Goal: Information Seeking & Learning: Learn about a topic

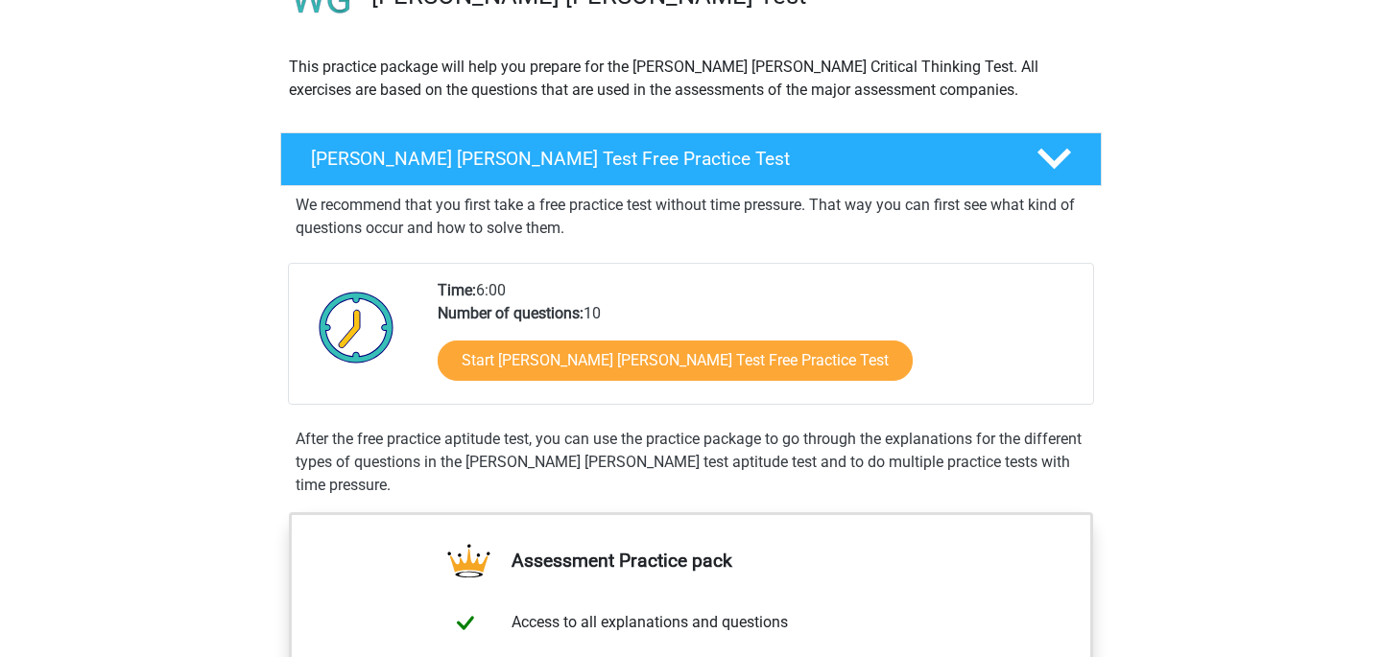
scroll to position [215, 0]
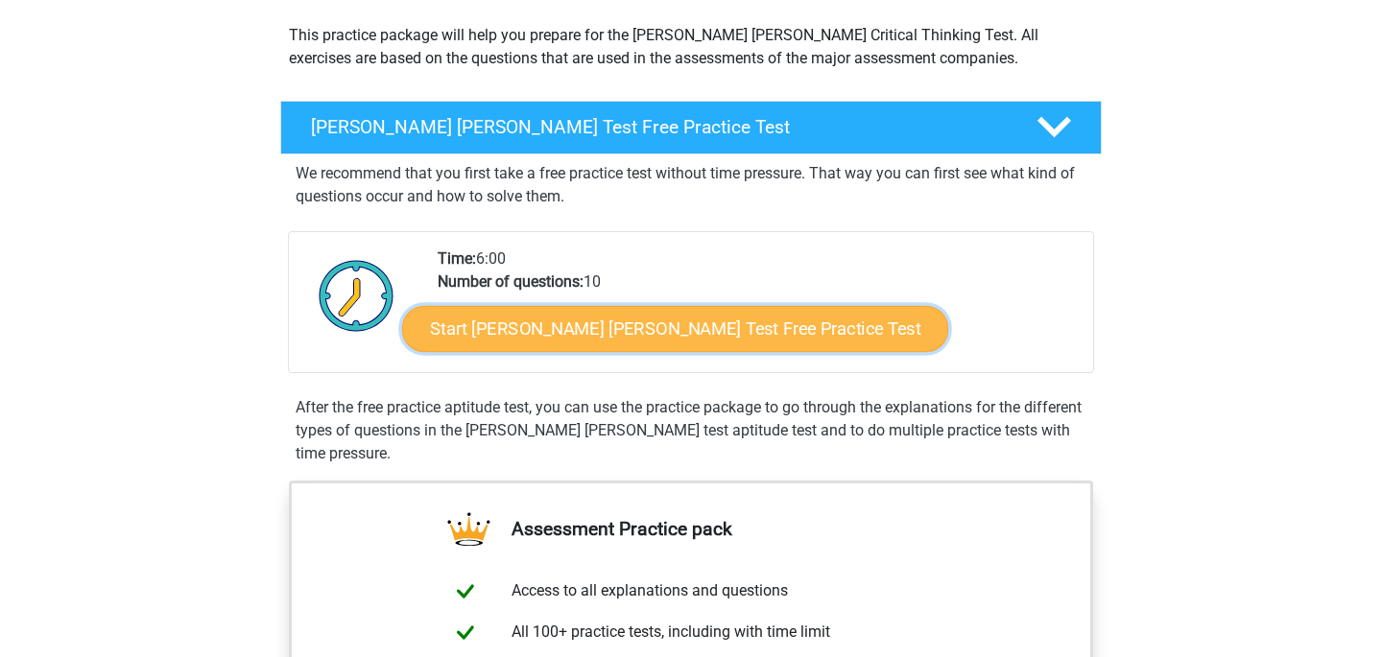
click at [557, 336] on link "Start Watson Glaser Test Free Practice Test" at bounding box center [675, 329] width 546 height 46
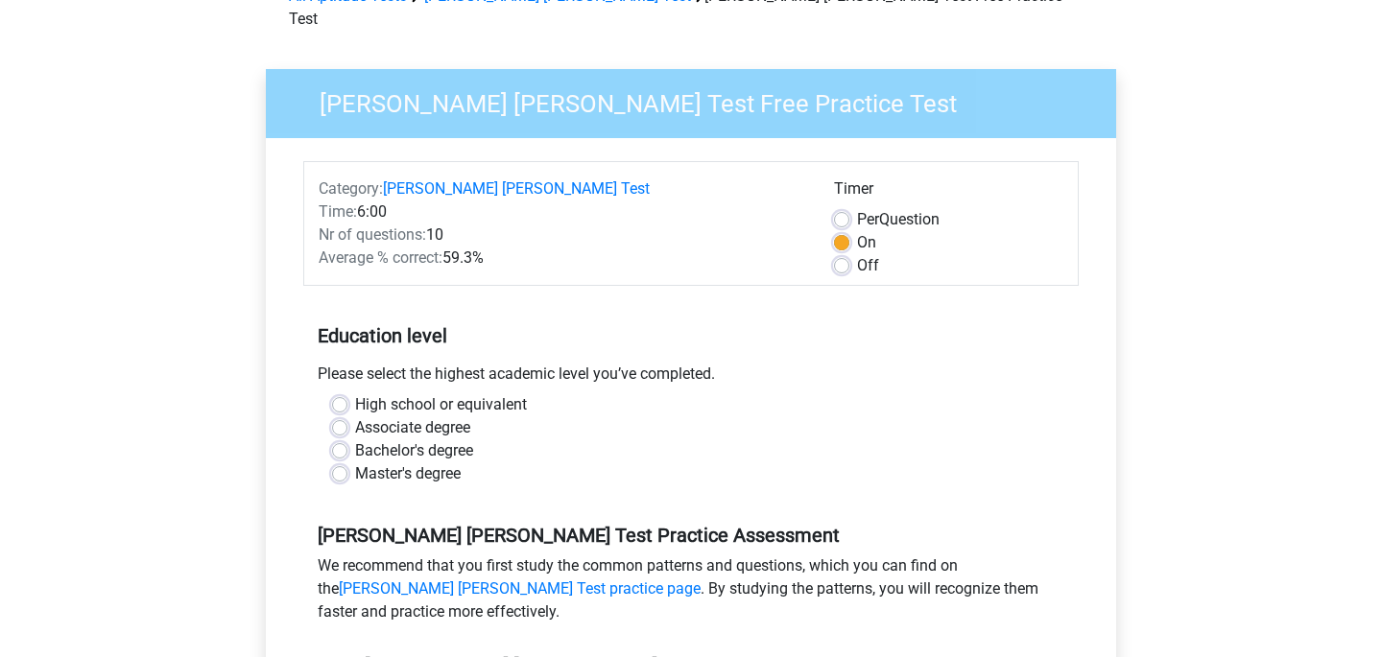
scroll to position [169, 0]
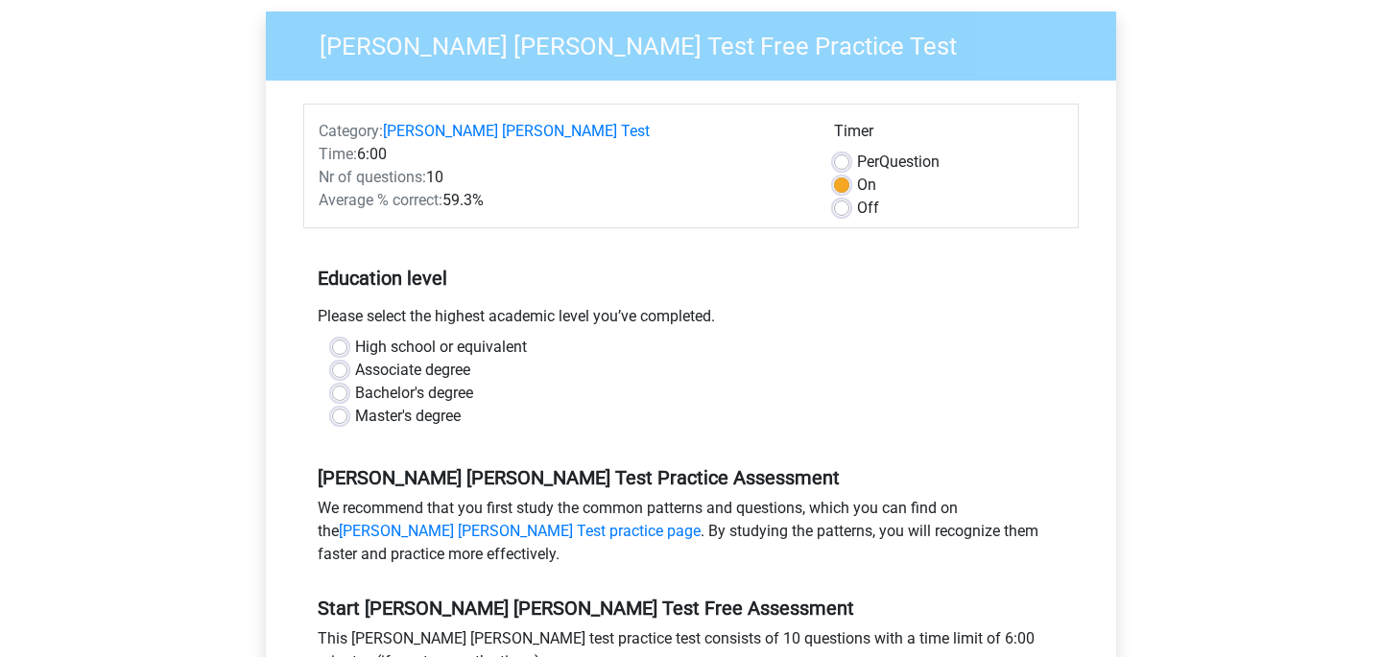
click at [434, 336] on label "High school or equivalent" at bounding box center [441, 347] width 172 height 23
click at [347, 336] on input "High school or equivalent" at bounding box center [339, 345] width 15 height 19
radio input "true"
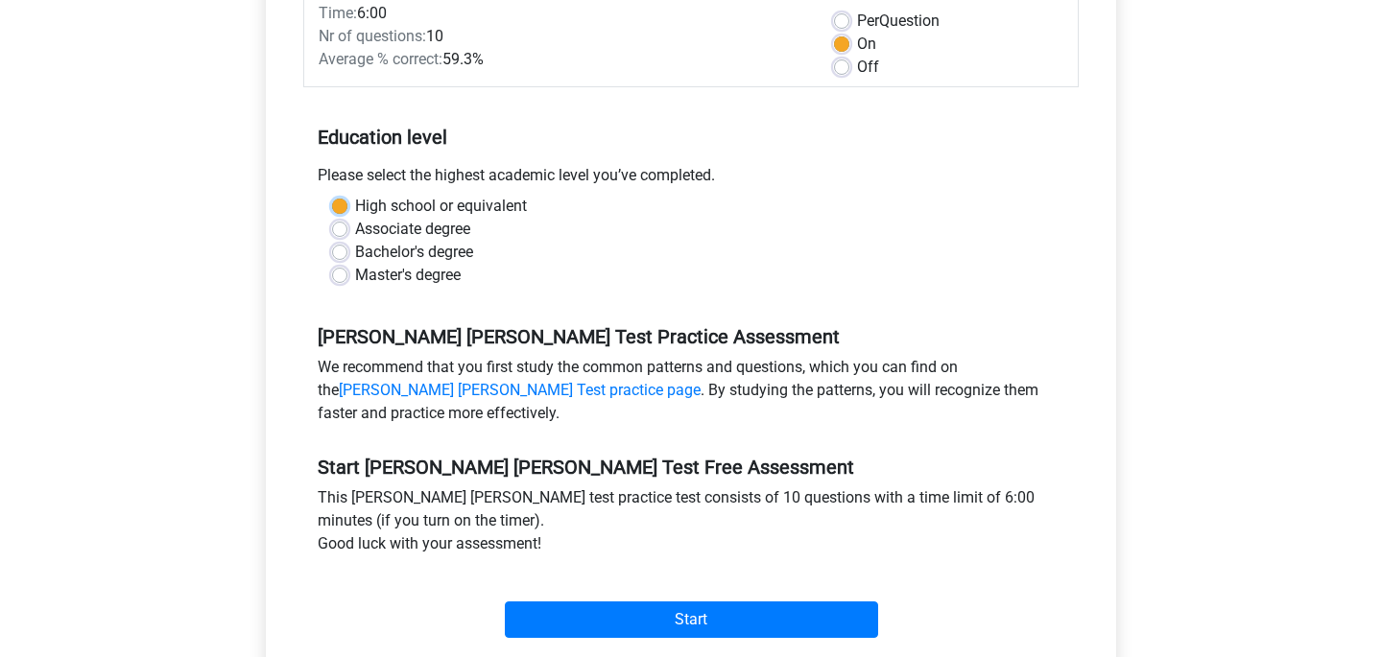
scroll to position [325, 0]
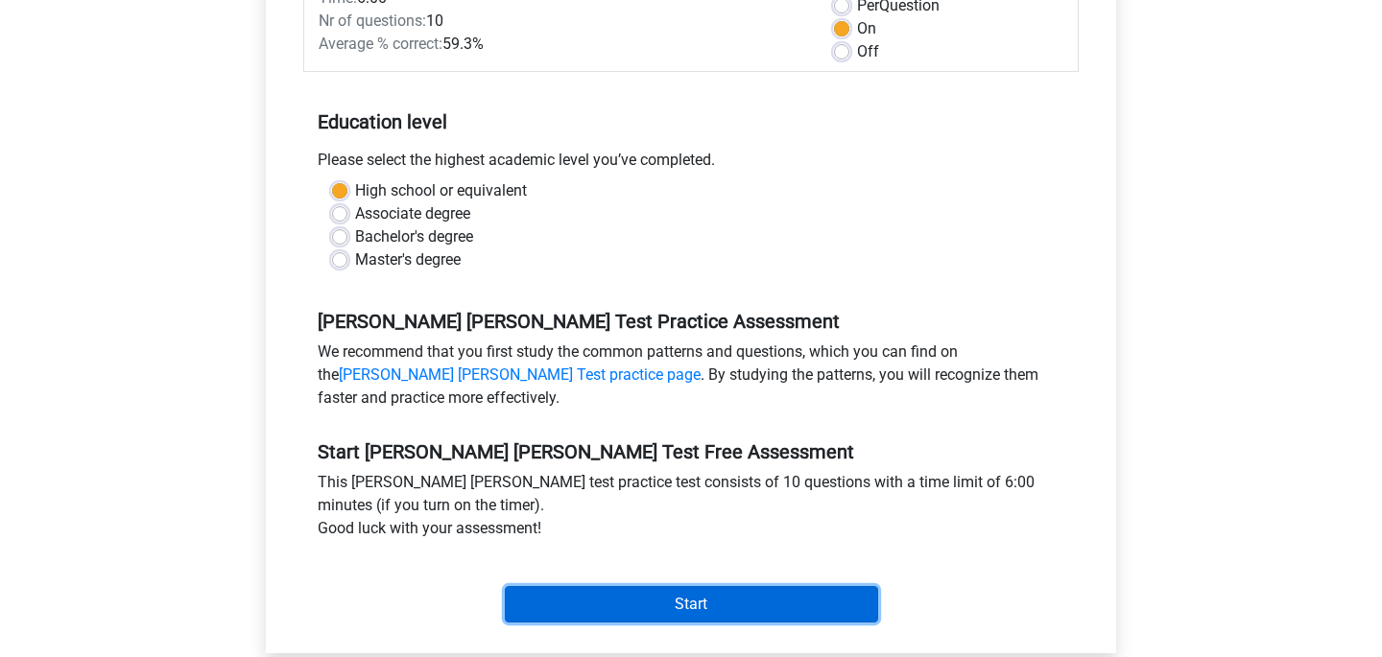
click at [604, 586] on input "Start" at bounding box center [691, 604] width 373 height 36
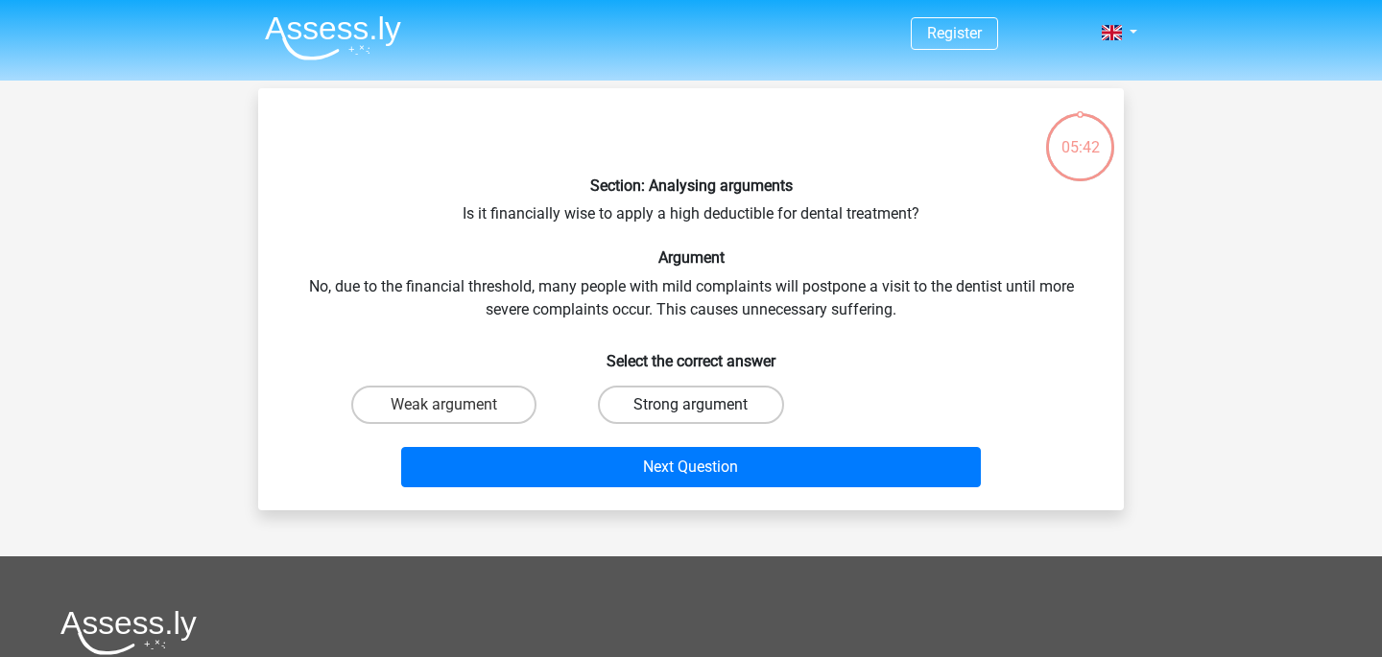
click at [653, 405] on label "Strong argument" at bounding box center [690, 405] width 185 height 38
click at [691, 405] on input "Strong argument" at bounding box center [697, 411] width 12 height 12
radio input "true"
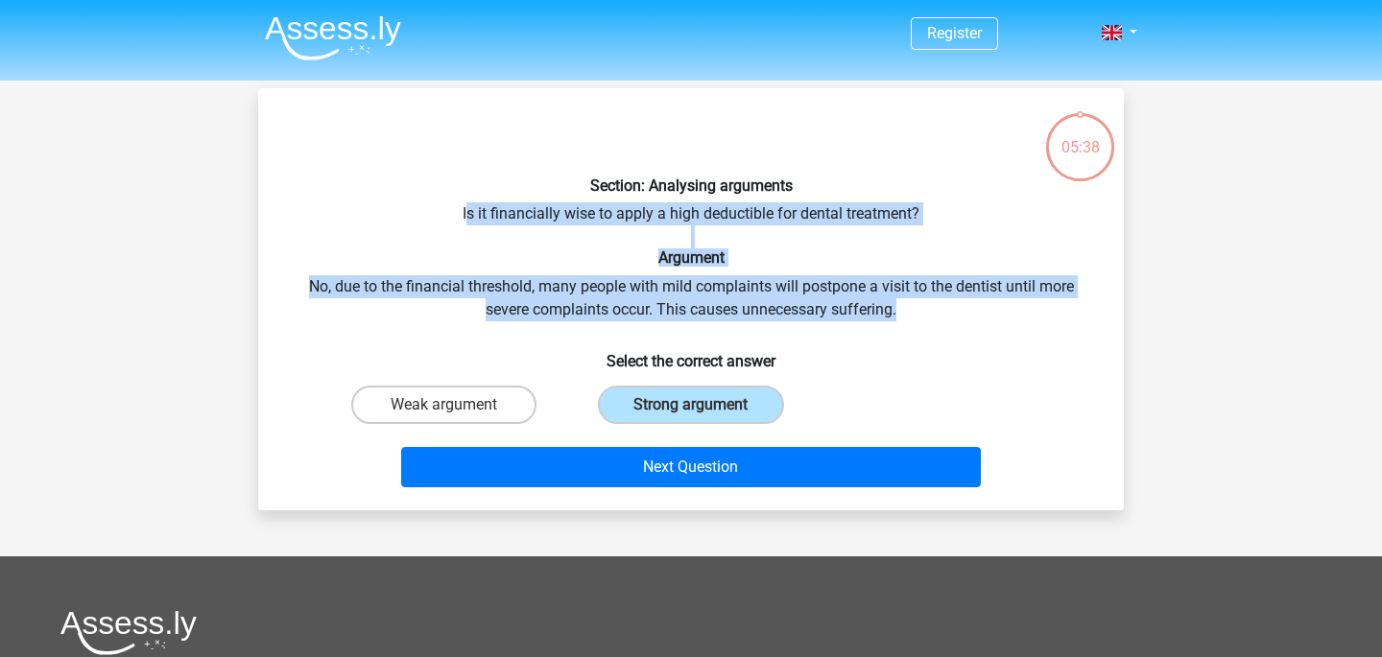
drag, startPoint x: 466, startPoint y: 216, endPoint x: 930, endPoint y: 306, distance: 472.2
click at [930, 306] on div "Section: Analysing arguments Is it financially wise to apply a high deductible …" at bounding box center [691, 300] width 850 height 392
copy div "s it financially wise to apply a high deductible for dental treatment? Argument…"
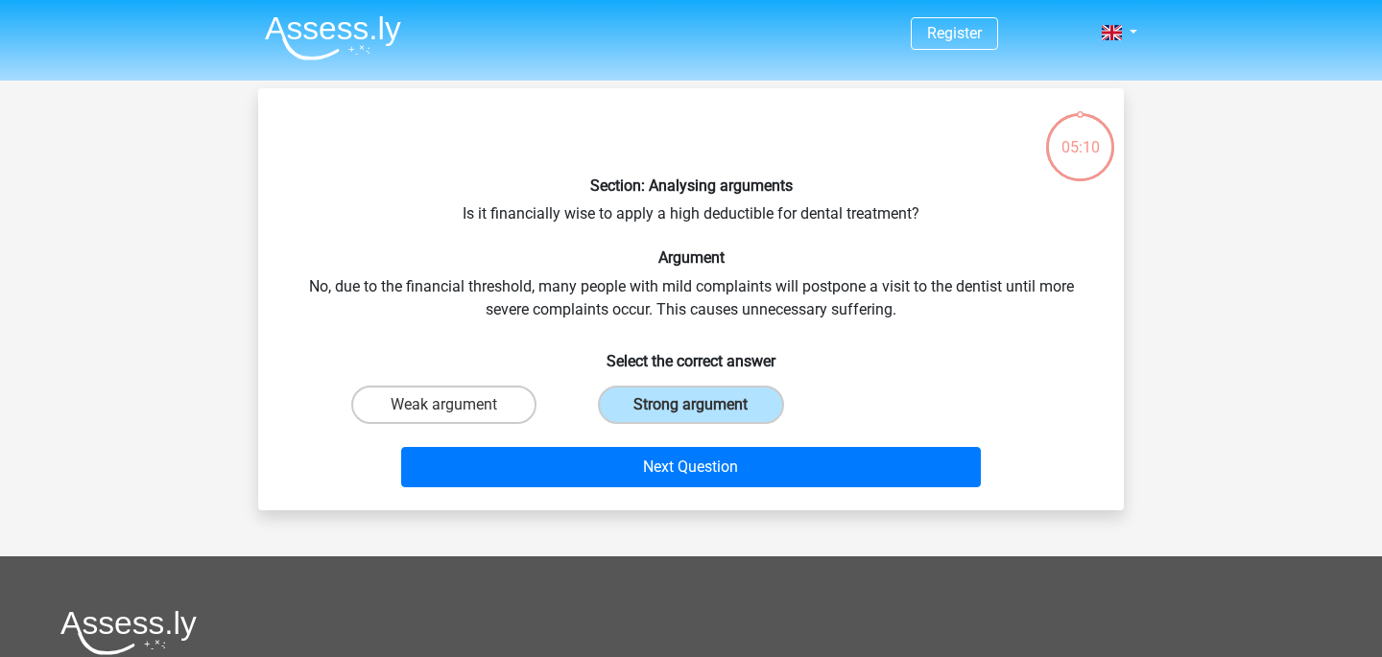
drag, startPoint x: 964, startPoint y: 365, endPoint x: 938, endPoint y: 384, distance: 32.2
click at [964, 365] on h6 "Select the correct answer" at bounding box center [691, 354] width 804 height 34
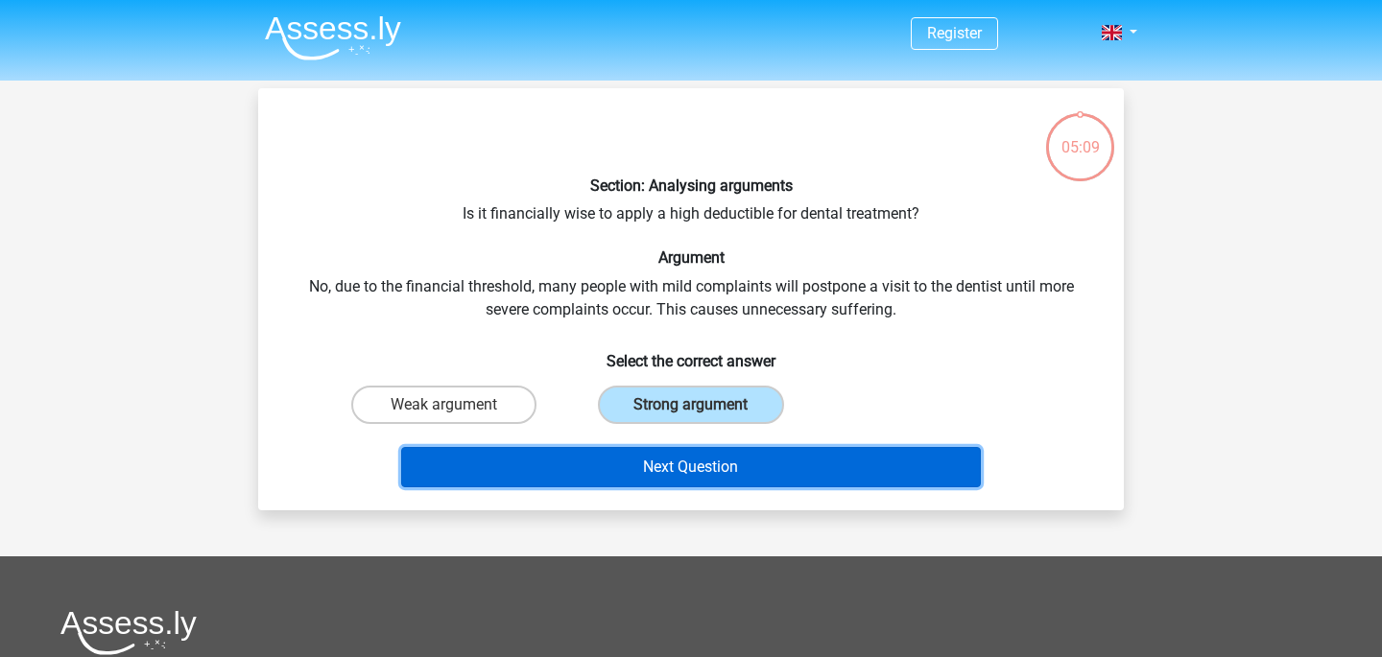
click at [860, 466] on button "Next Question" at bounding box center [691, 467] width 581 height 40
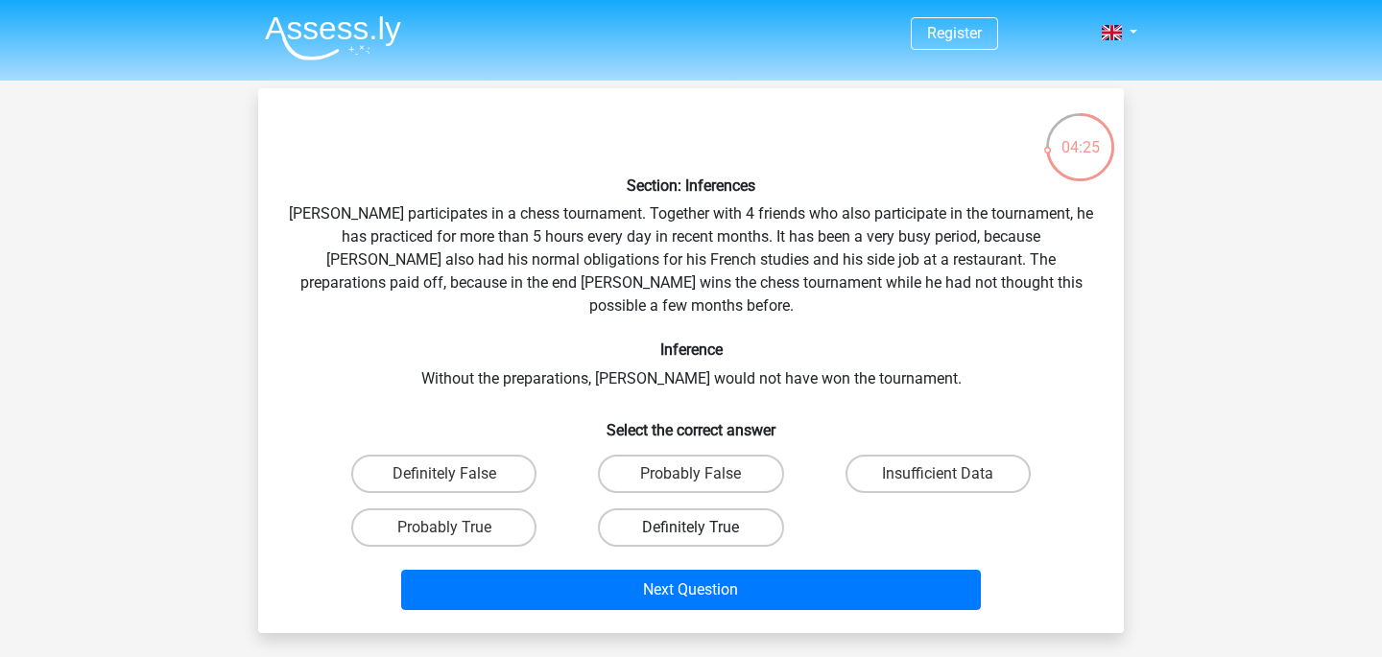
click at [723, 509] on label "Definitely True" at bounding box center [690, 528] width 185 height 38
click at [703, 528] on input "Definitely True" at bounding box center [697, 534] width 12 height 12
radio input "true"
click at [510, 509] on label "Probably True" at bounding box center [443, 528] width 185 height 38
click at [457, 528] on input "Probably True" at bounding box center [450, 534] width 12 height 12
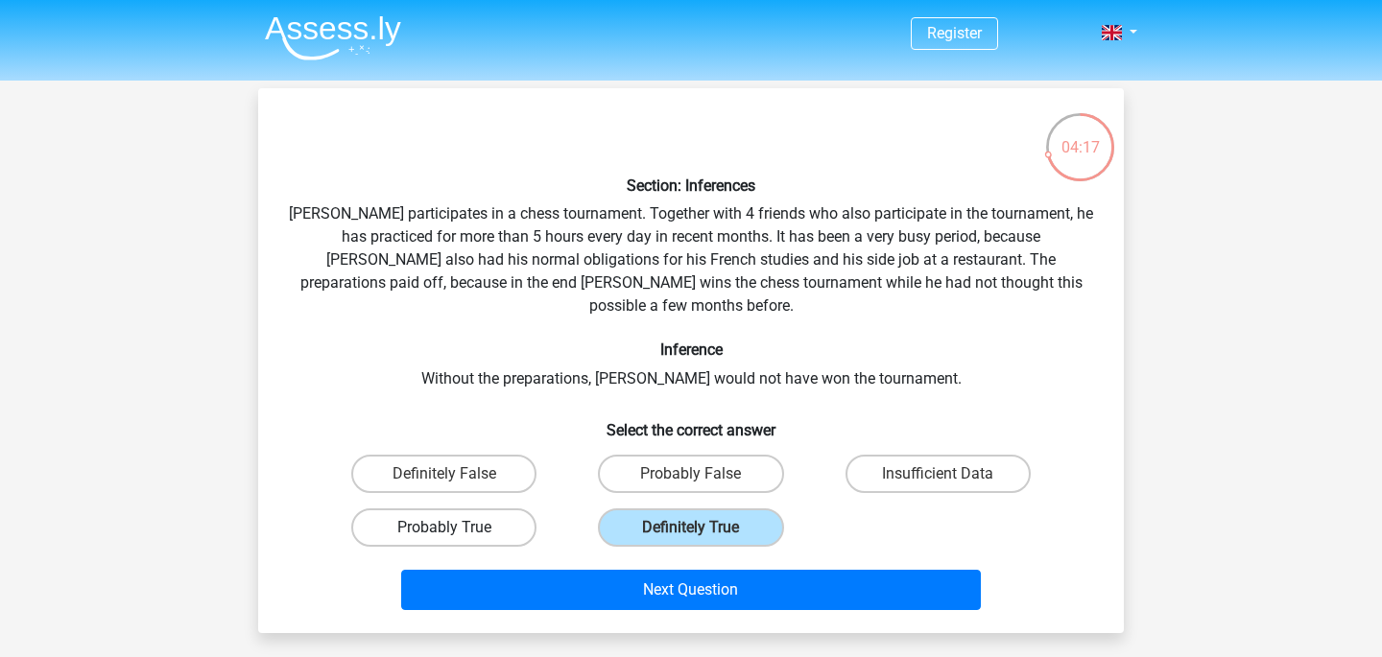
radio input "true"
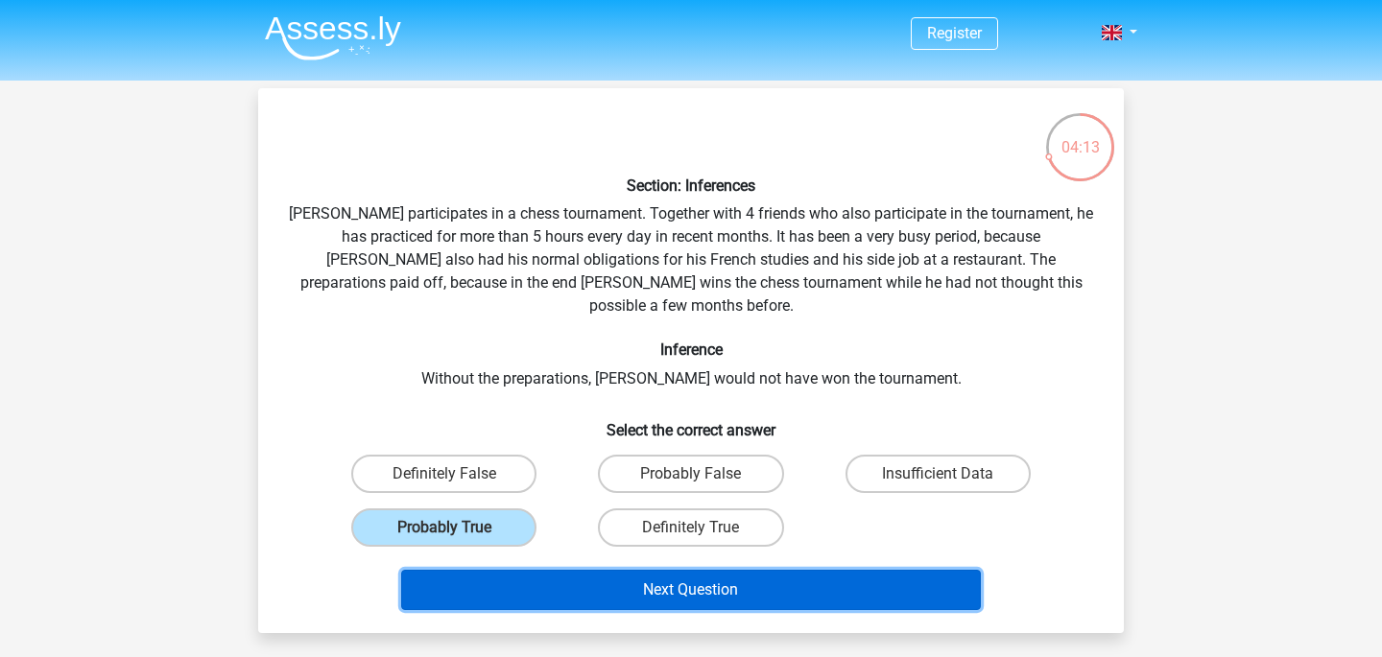
click at [535, 570] on button "Next Question" at bounding box center [691, 590] width 581 height 40
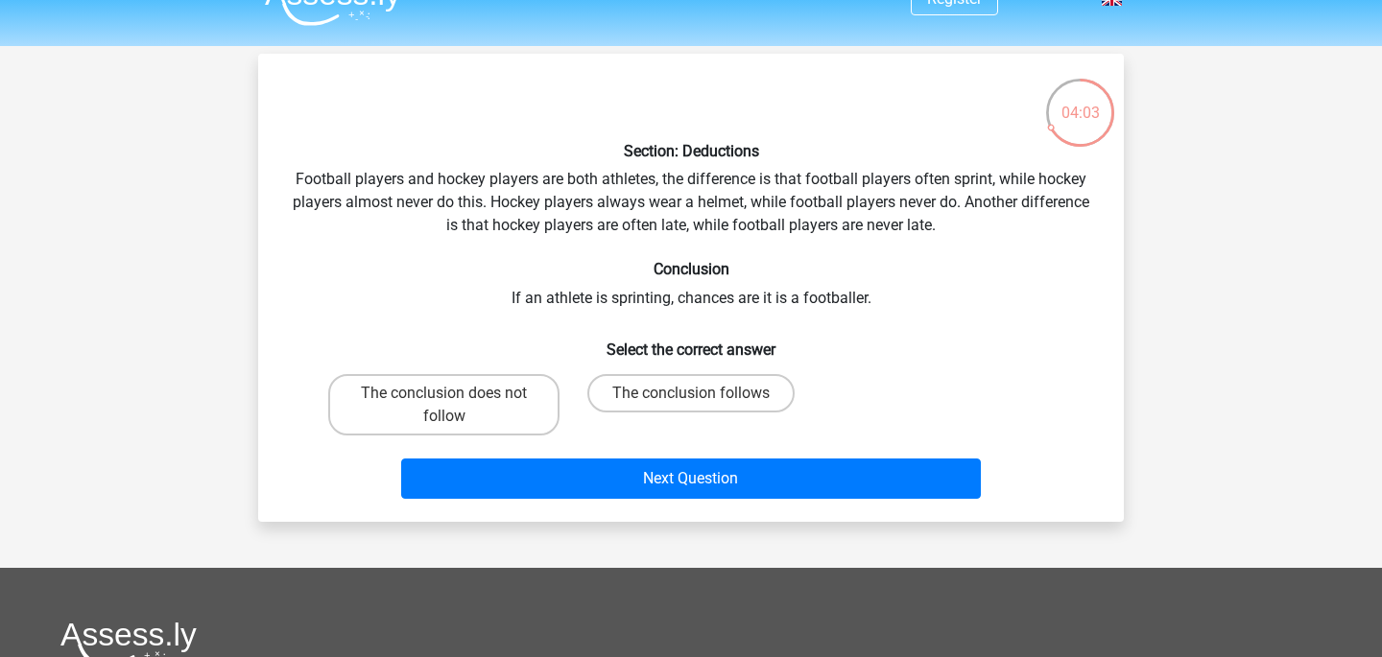
scroll to position [28, 0]
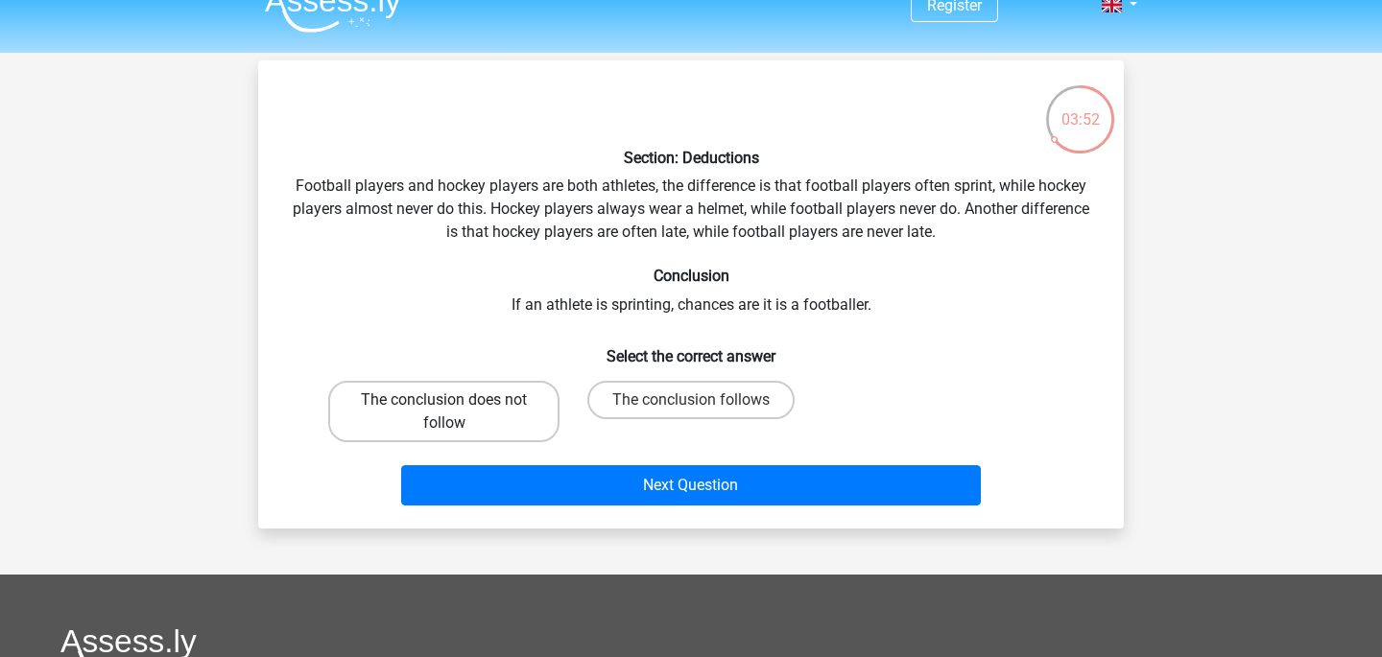
click at [496, 388] on label "The conclusion does not follow" at bounding box center [443, 411] width 231 height 61
click at [457, 400] on input "The conclusion does not follow" at bounding box center [450, 406] width 12 height 12
radio input "true"
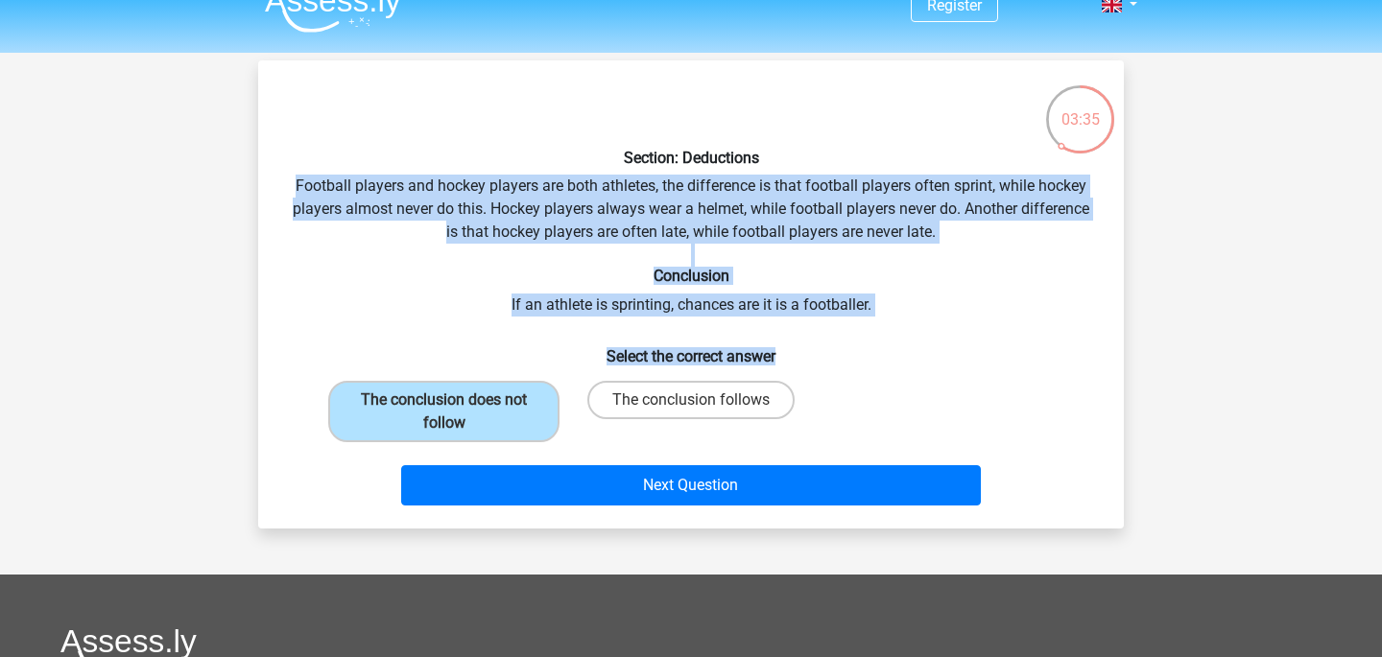
drag, startPoint x: 295, startPoint y: 182, endPoint x: 797, endPoint y: 358, distance: 531.7
click at [797, 358] on div "Section: Deductions Football players and hockey players are both athletes, the …" at bounding box center [691, 295] width 850 height 438
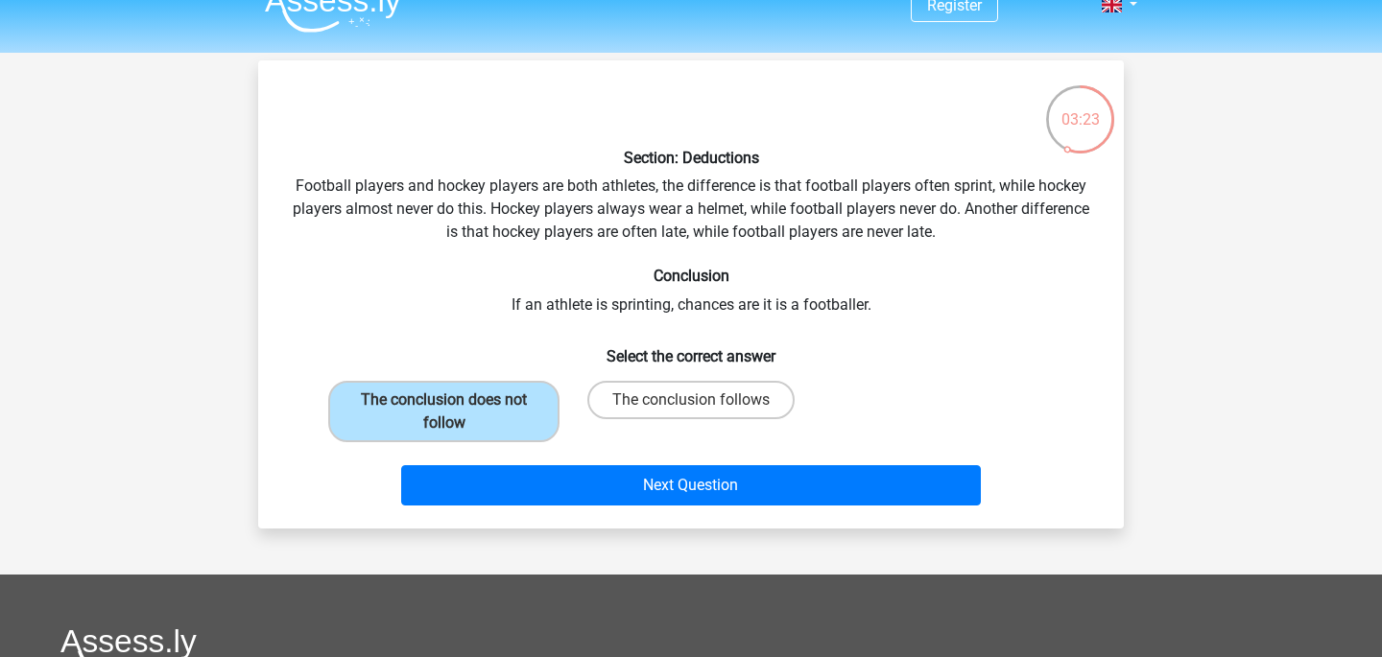
click at [412, 142] on div "Section: Deductions Football players and hockey players are both athletes, the …" at bounding box center [691, 295] width 850 height 438
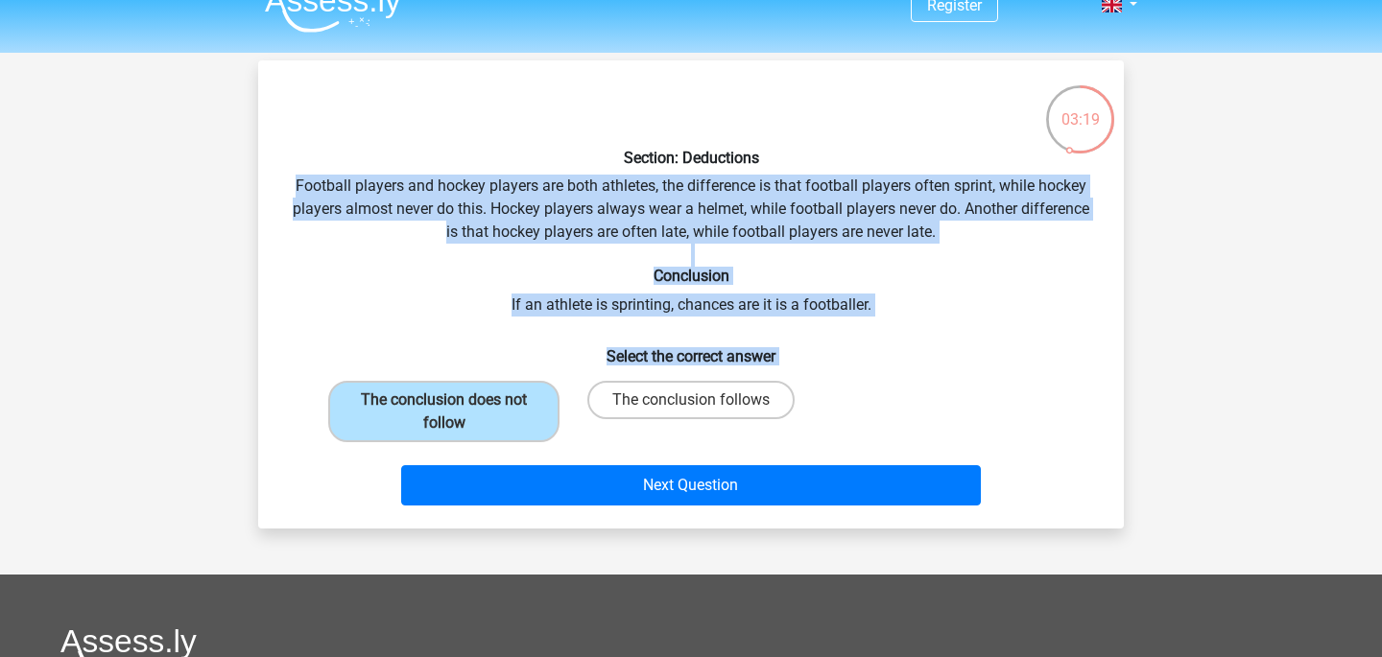
drag, startPoint x: 295, startPoint y: 183, endPoint x: 847, endPoint y: 367, distance: 582.4
click at [847, 367] on div "Section: Deductions Football players and hockey players are both athletes, the …" at bounding box center [691, 295] width 850 height 438
copy div "Football players and hockey players are both athletes, the difference is that f…"
click at [646, 401] on label "The conclusion follows" at bounding box center [690, 400] width 207 height 38
click at [691, 401] on input "The conclusion follows" at bounding box center [697, 406] width 12 height 12
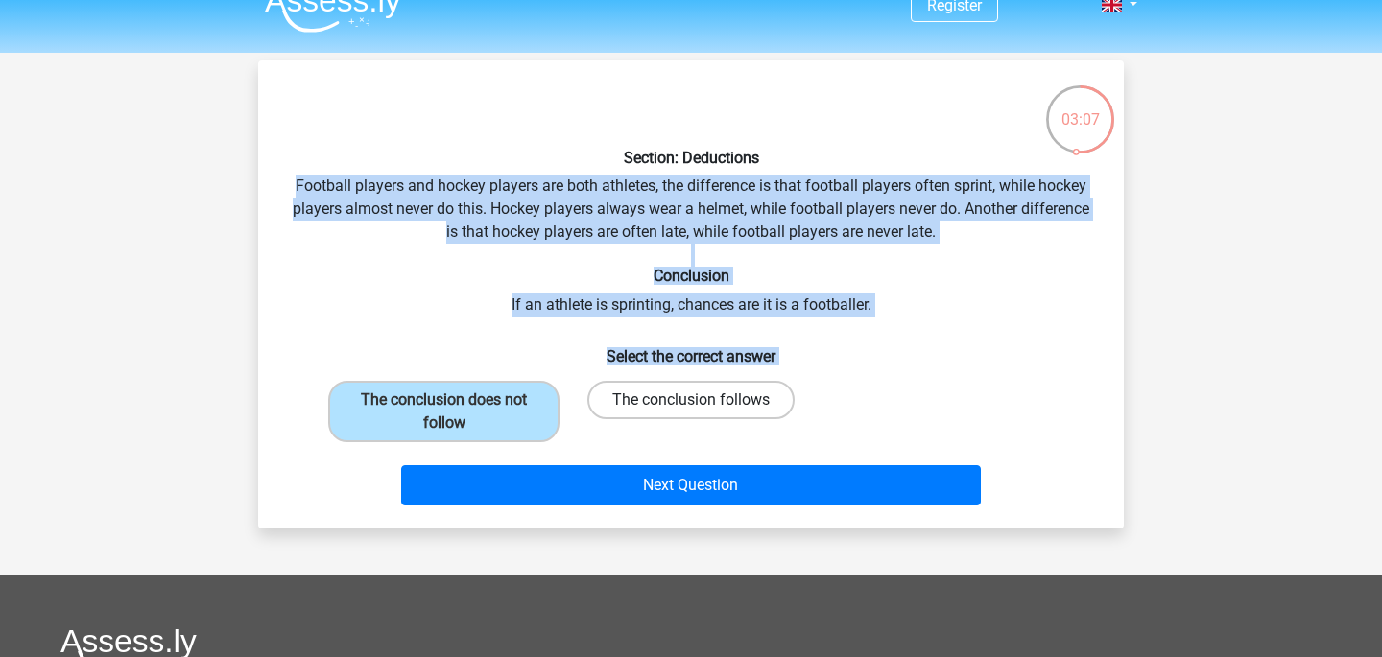
radio input "true"
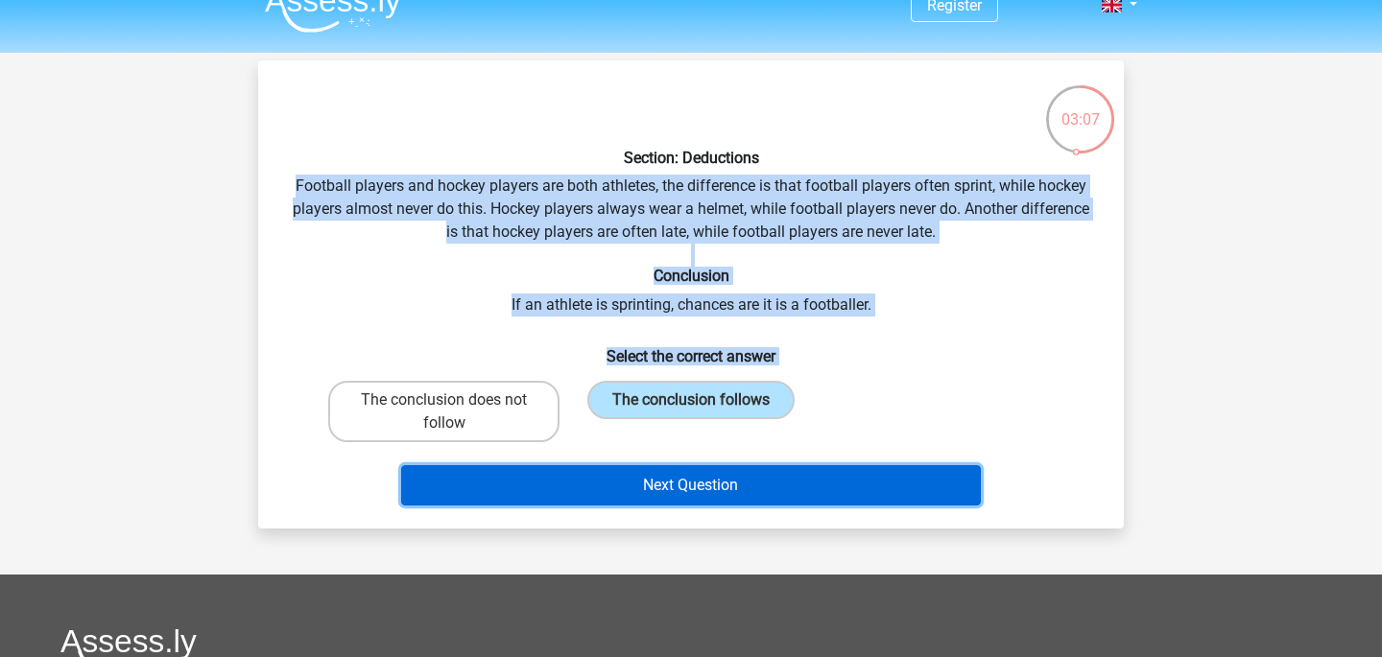
click at [648, 465] on button "Next Question" at bounding box center [691, 485] width 581 height 40
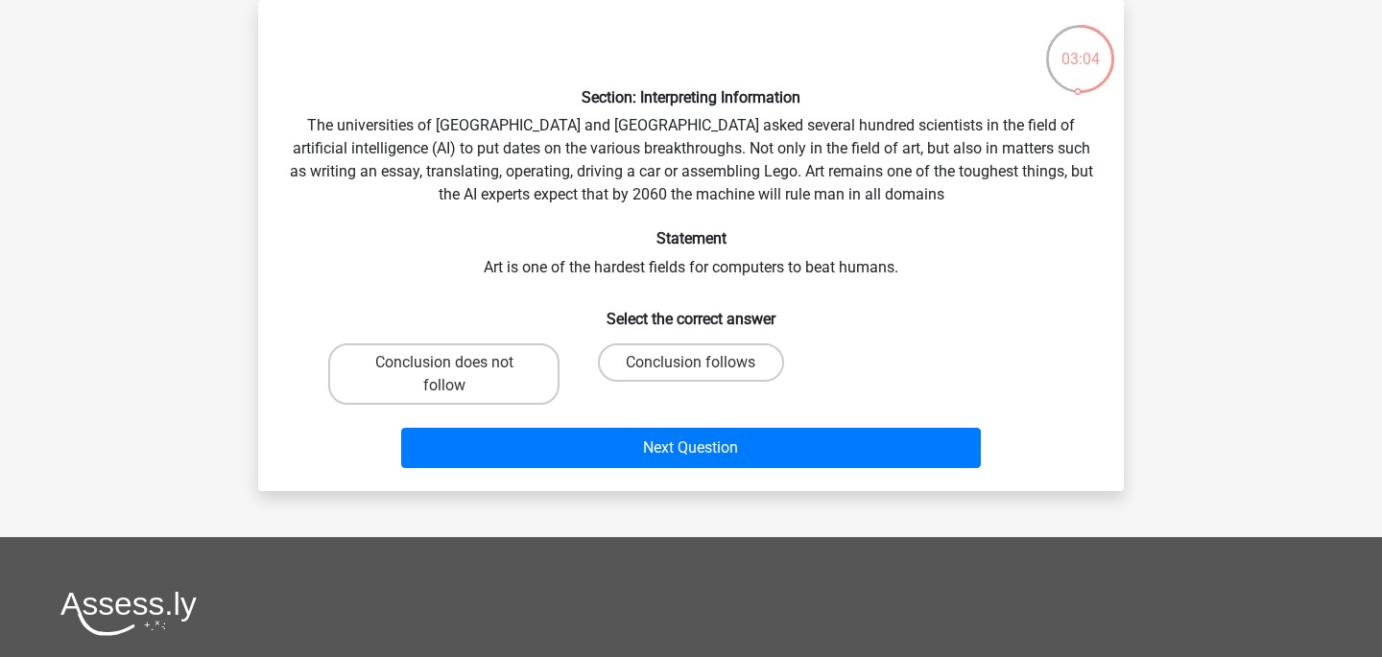
scroll to position [59, 0]
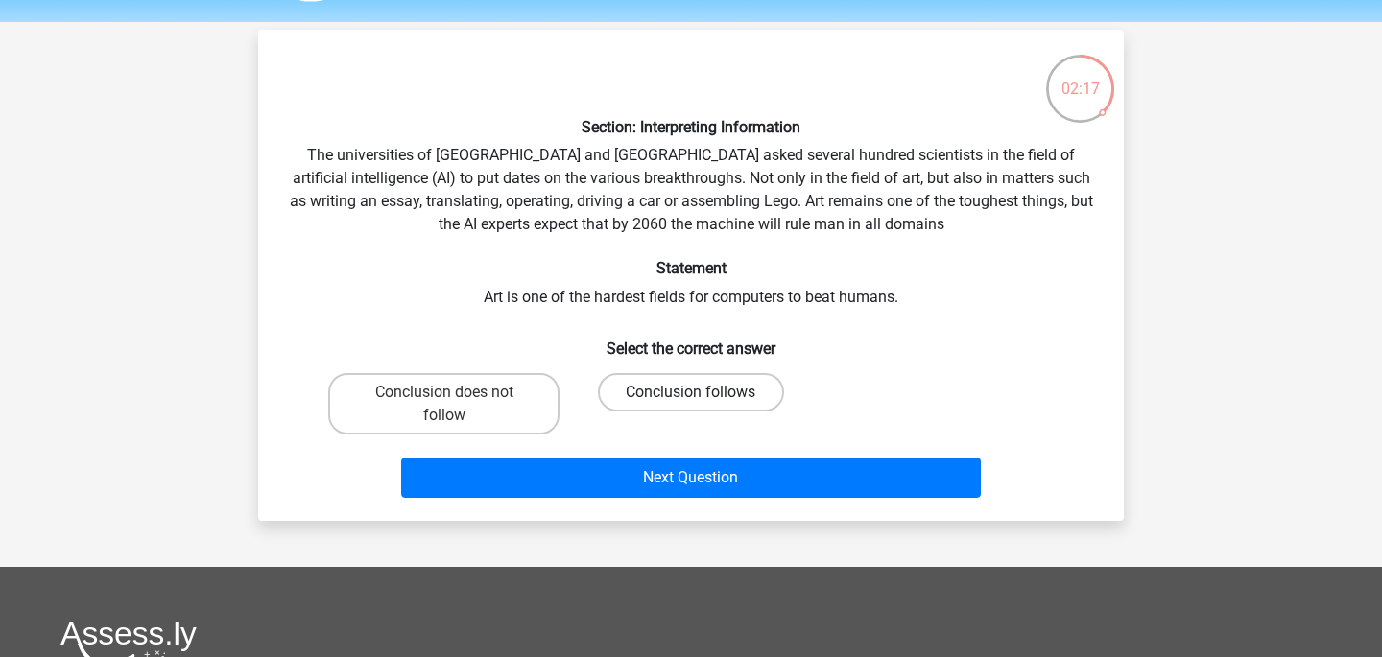
click at [722, 393] on label "Conclusion follows" at bounding box center [690, 392] width 185 height 38
click at [703, 393] on input "Conclusion follows" at bounding box center [697, 399] width 12 height 12
radio input "true"
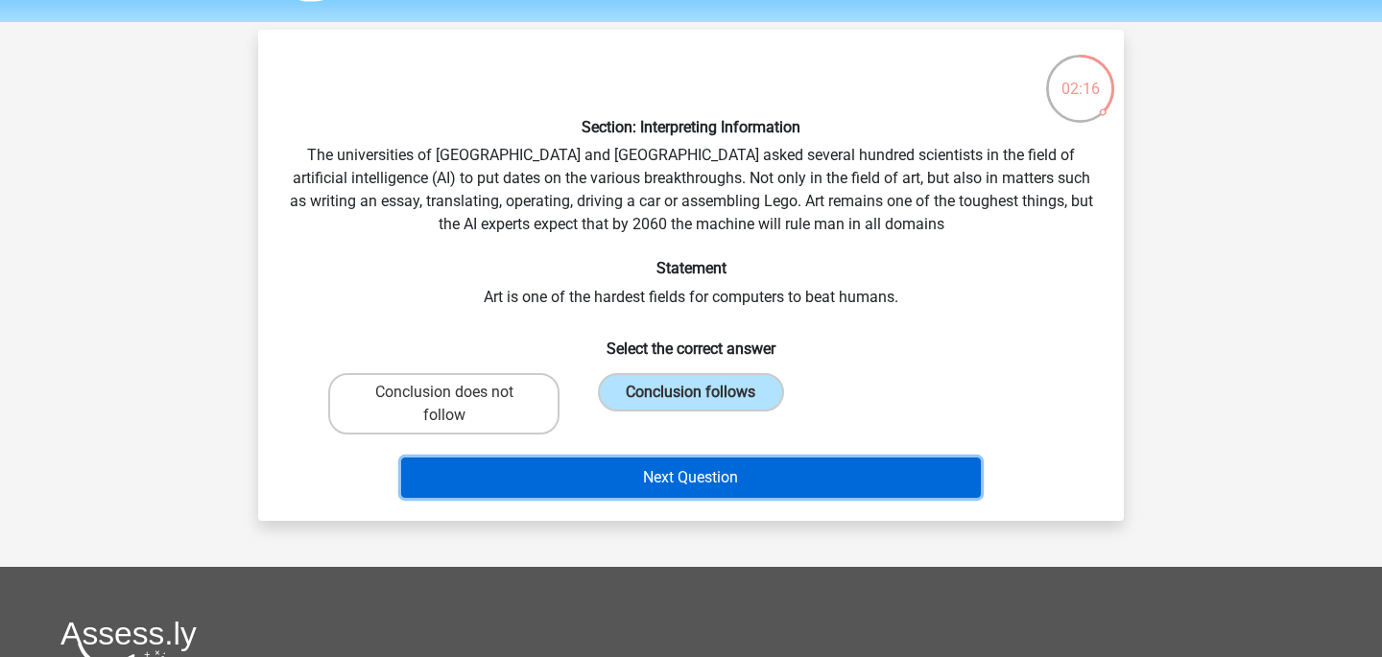
click at [708, 480] on button "Next Question" at bounding box center [691, 478] width 581 height 40
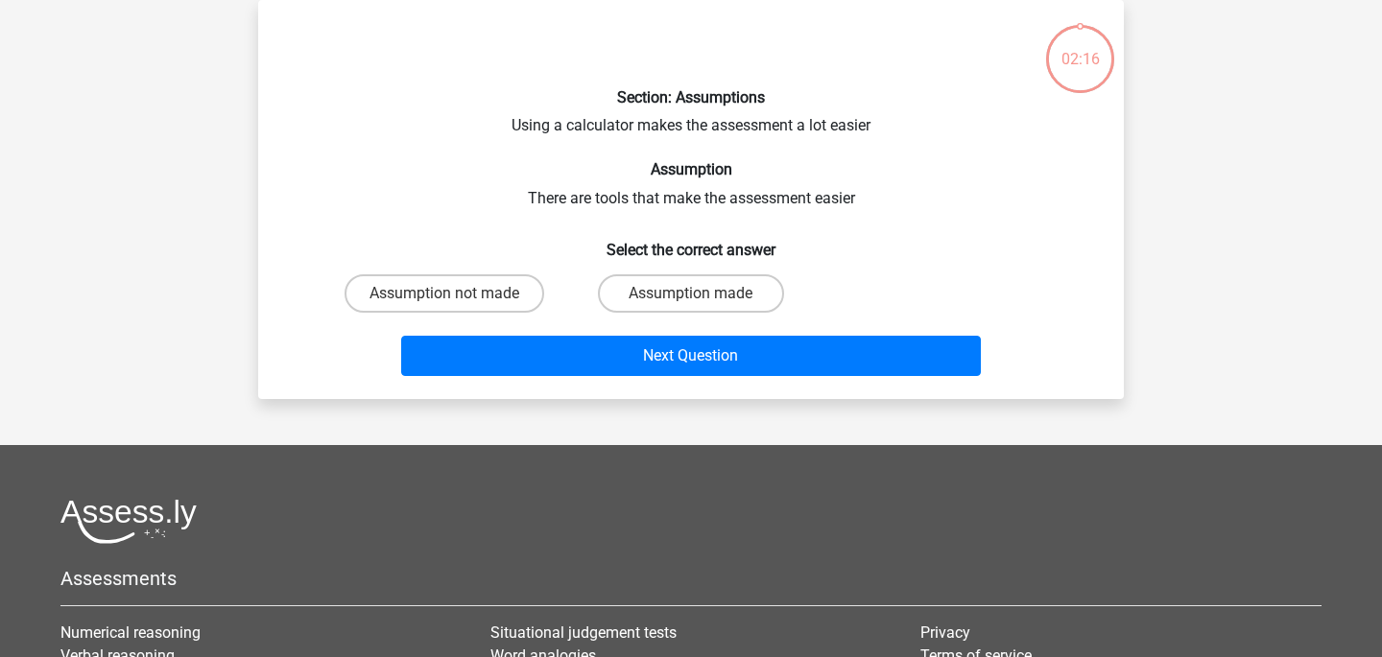
scroll to position [0, 0]
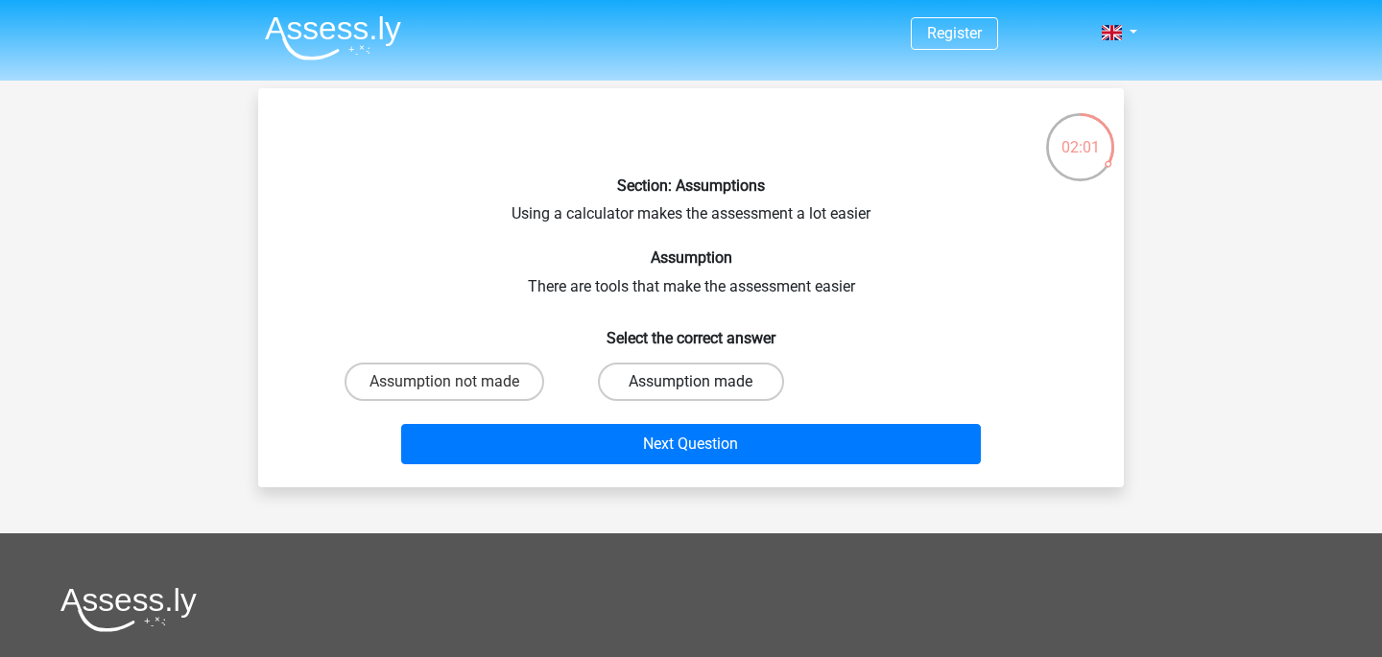
click at [690, 378] on label "Assumption made" at bounding box center [690, 382] width 185 height 38
click at [691, 382] on input "Assumption made" at bounding box center [697, 388] width 12 height 12
radio input "true"
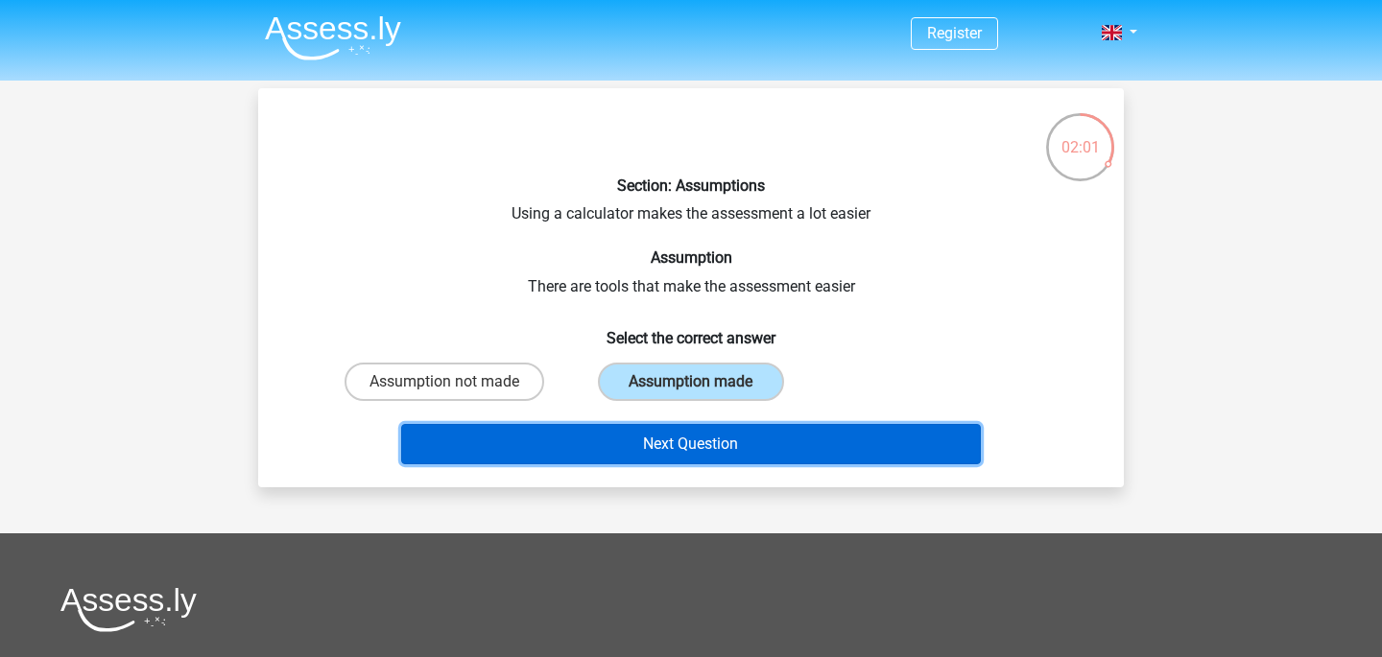
click at [678, 447] on button "Next Question" at bounding box center [691, 444] width 581 height 40
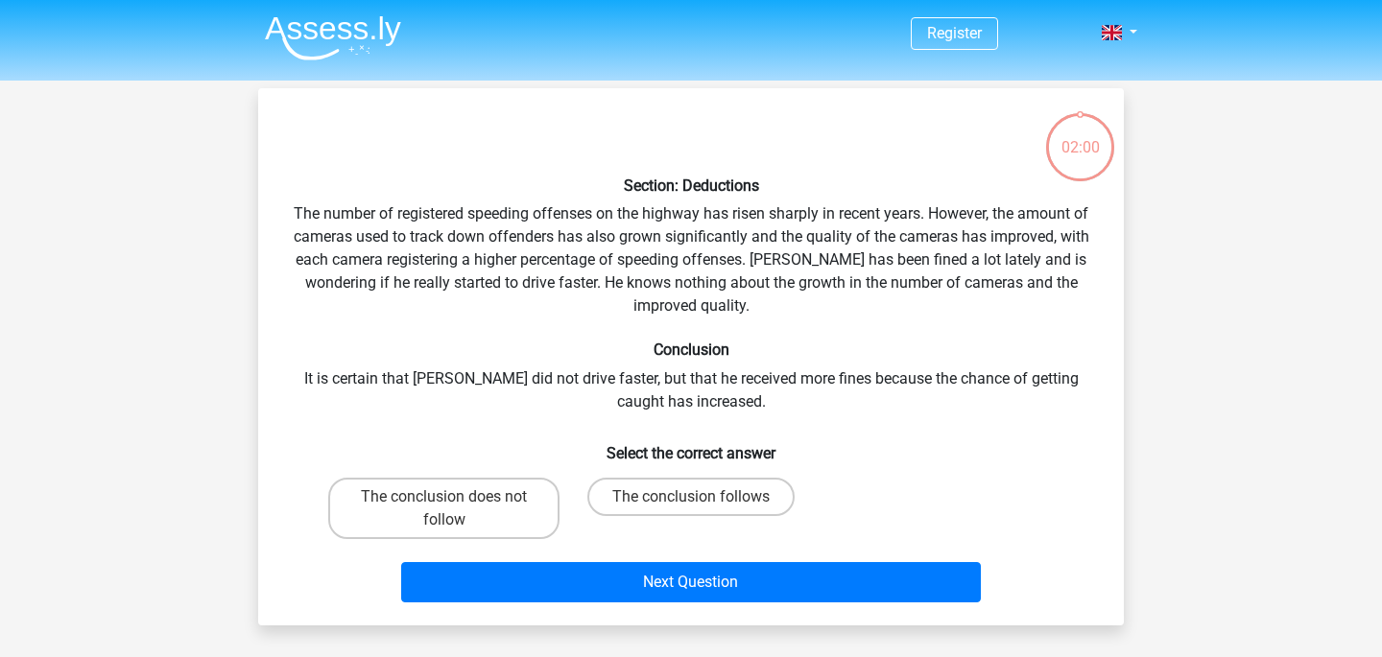
scroll to position [88, 0]
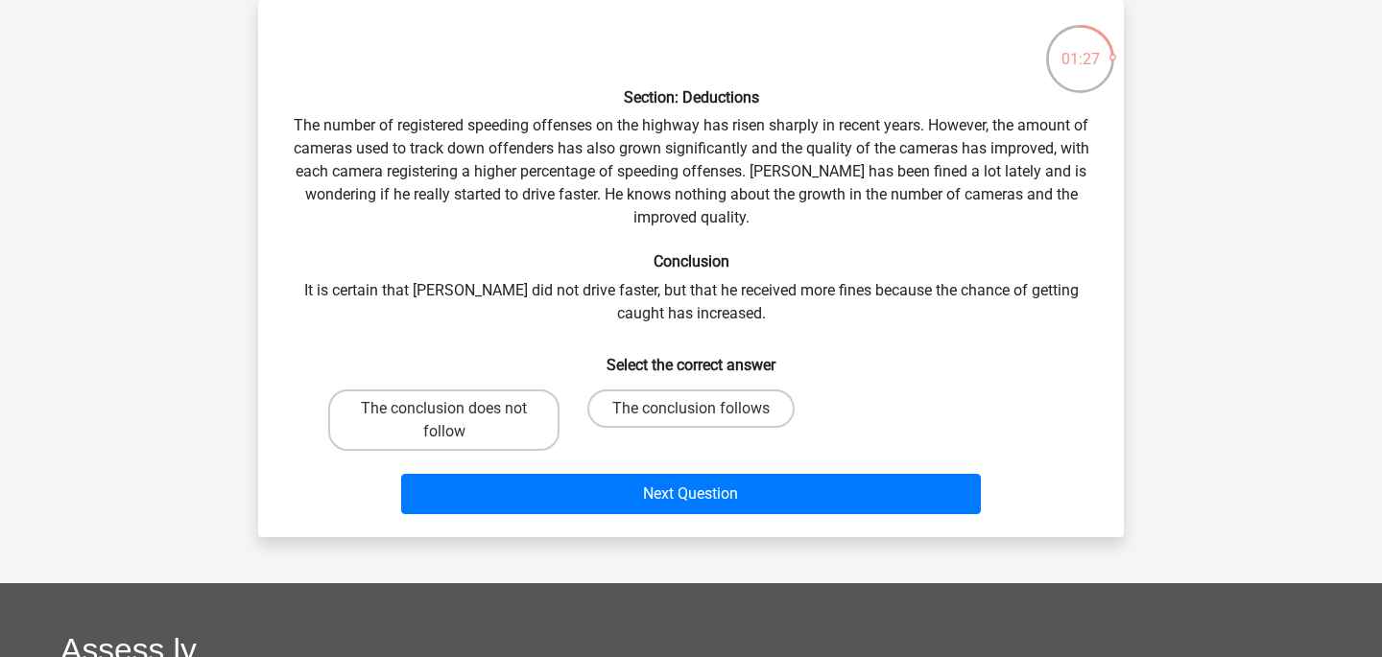
click at [994, 179] on div "Section: Deductions The number of registered speeding offenses on the highway h…" at bounding box center [691, 268] width 850 height 507
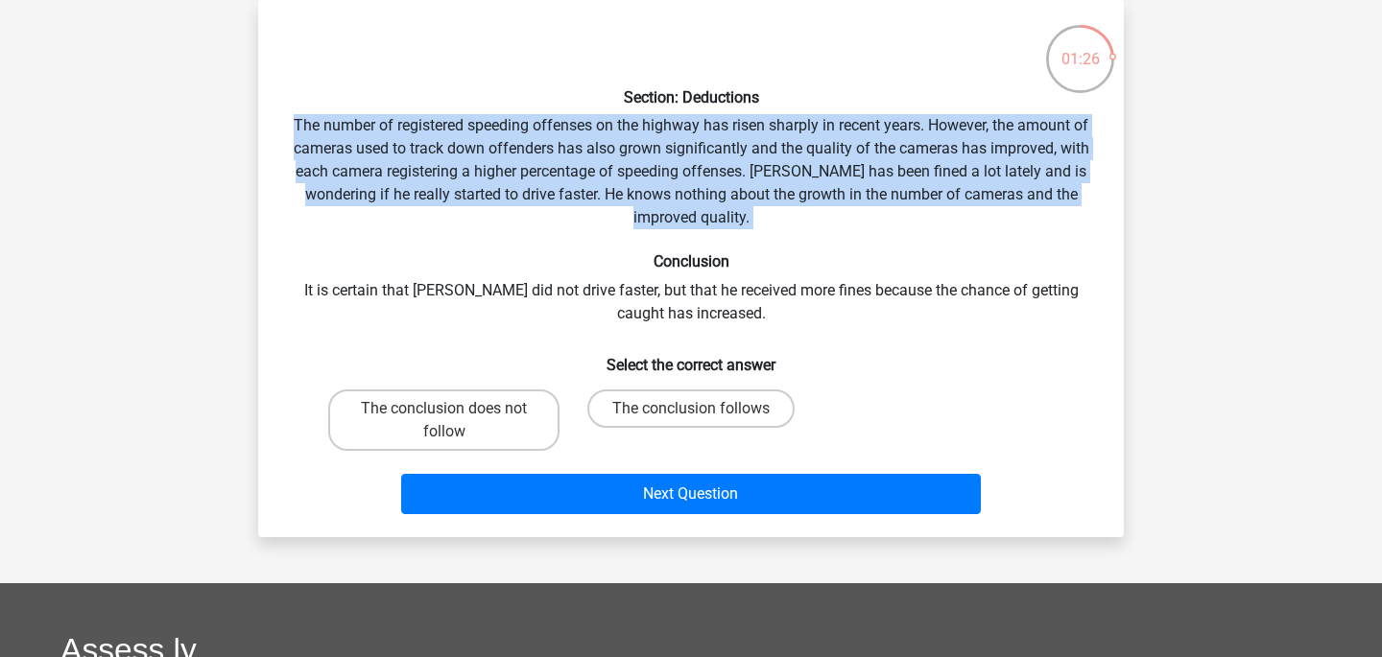
click at [994, 179] on div "Section: Deductions The number of registered speeding offenses on the highway h…" at bounding box center [691, 268] width 850 height 507
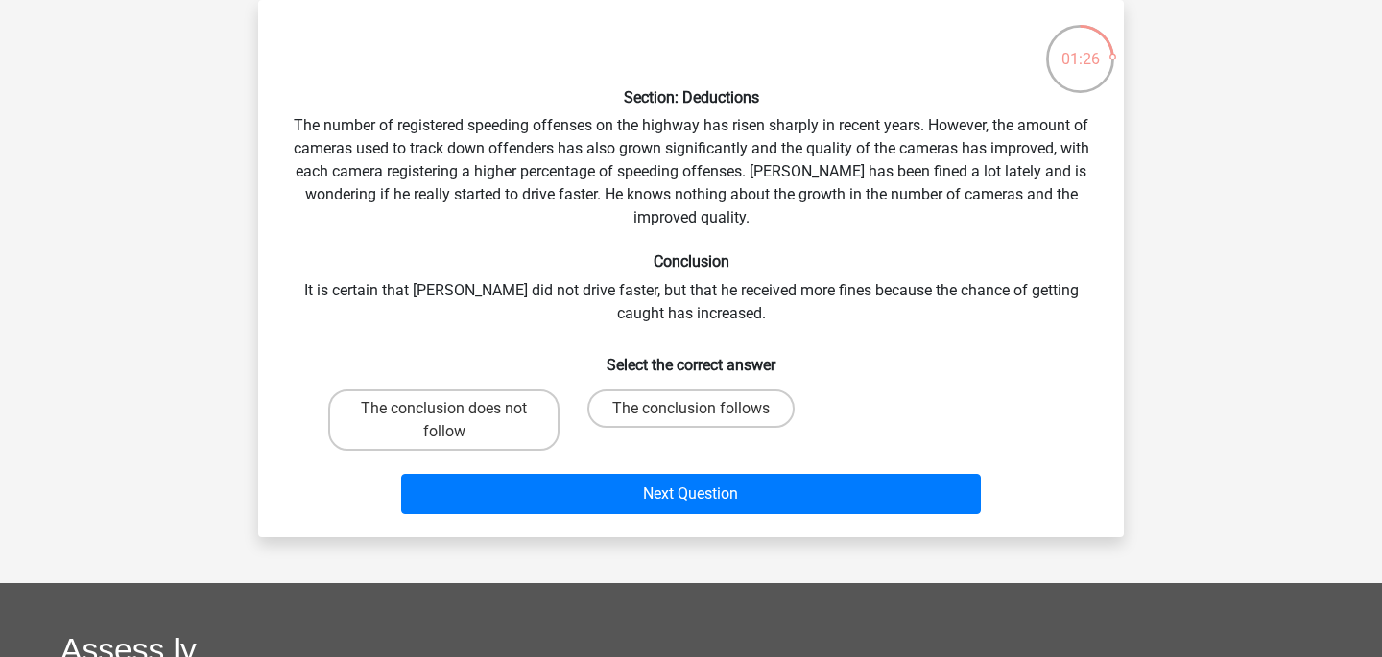
click at [989, 189] on div "Section: Deductions The number of registered speeding offenses on the highway h…" at bounding box center [691, 268] width 850 height 507
click at [504, 422] on label "The conclusion does not follow" at bounding box center [443, 420] width 231 height 61
click at [457, 421] on input "The conclusion does not follow" at bounding box center [450, 415] width 12 height 12
radio input "true"
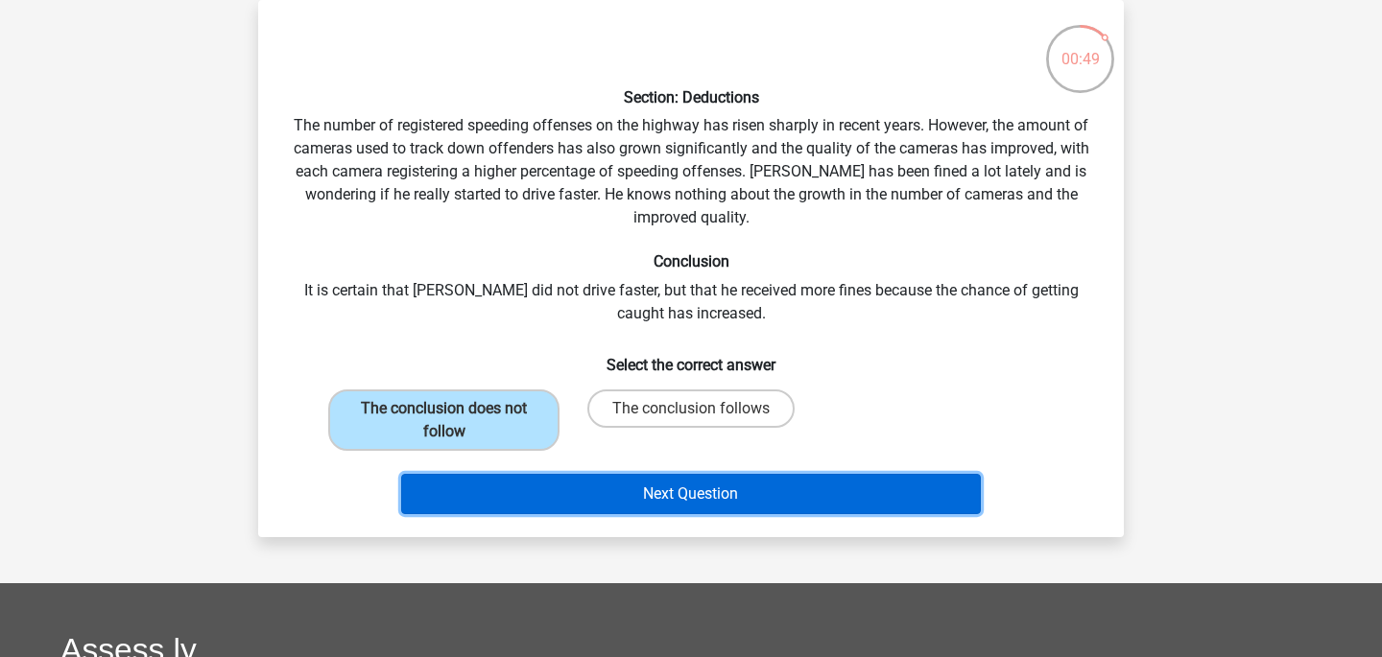
click at [574, 512] on button "Next Question" at bounding box center [691, 494] width 581 height 40
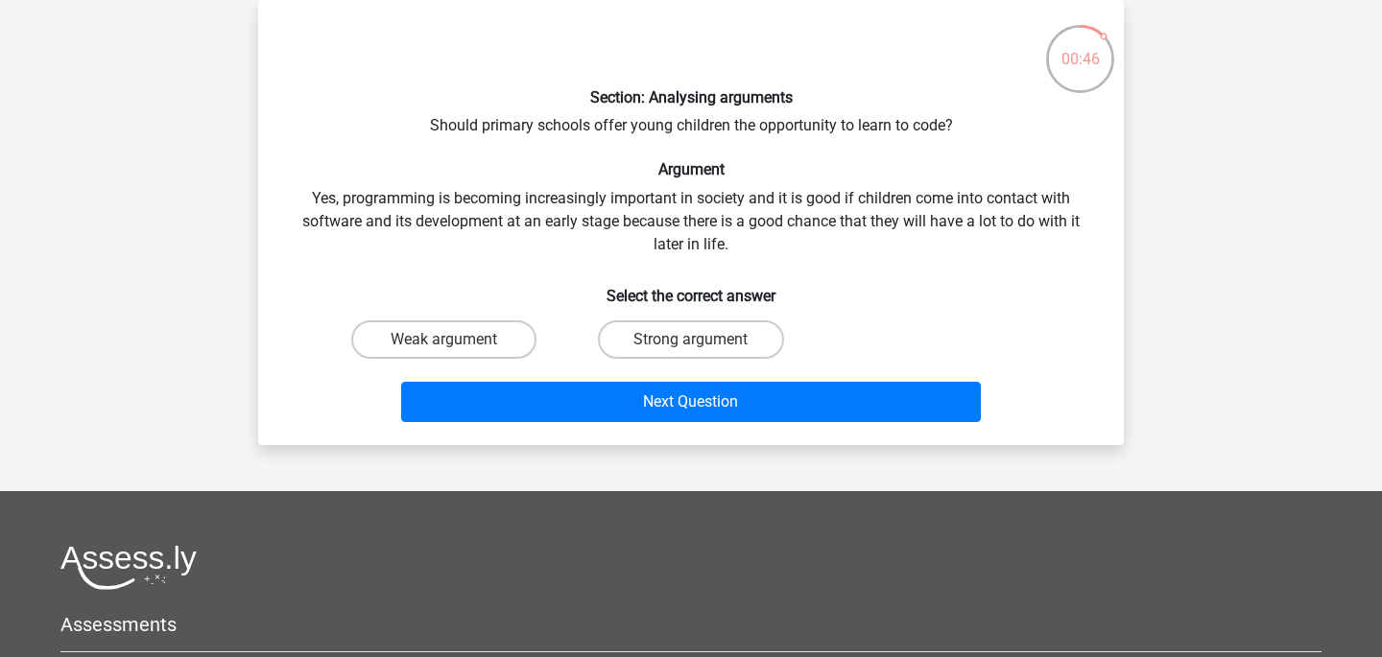
click at [669, 206] on div "Section: Analysing arguments Should primary schools offer young children the op…" at bounding box center [691, 222] width 850 height 415
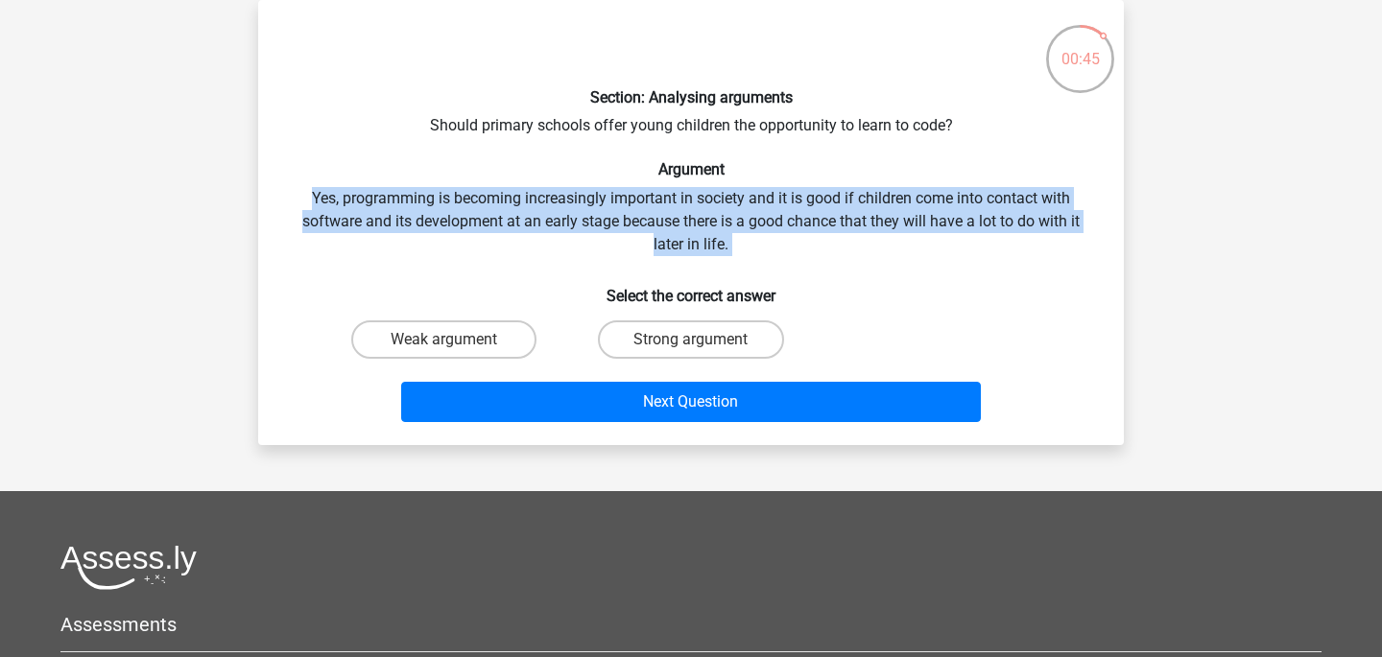
click at [669, 206] on div "Section: Analysing arguments Should primary schools offer young children the op…" at bounding box center [691, 222] width 850 height 415
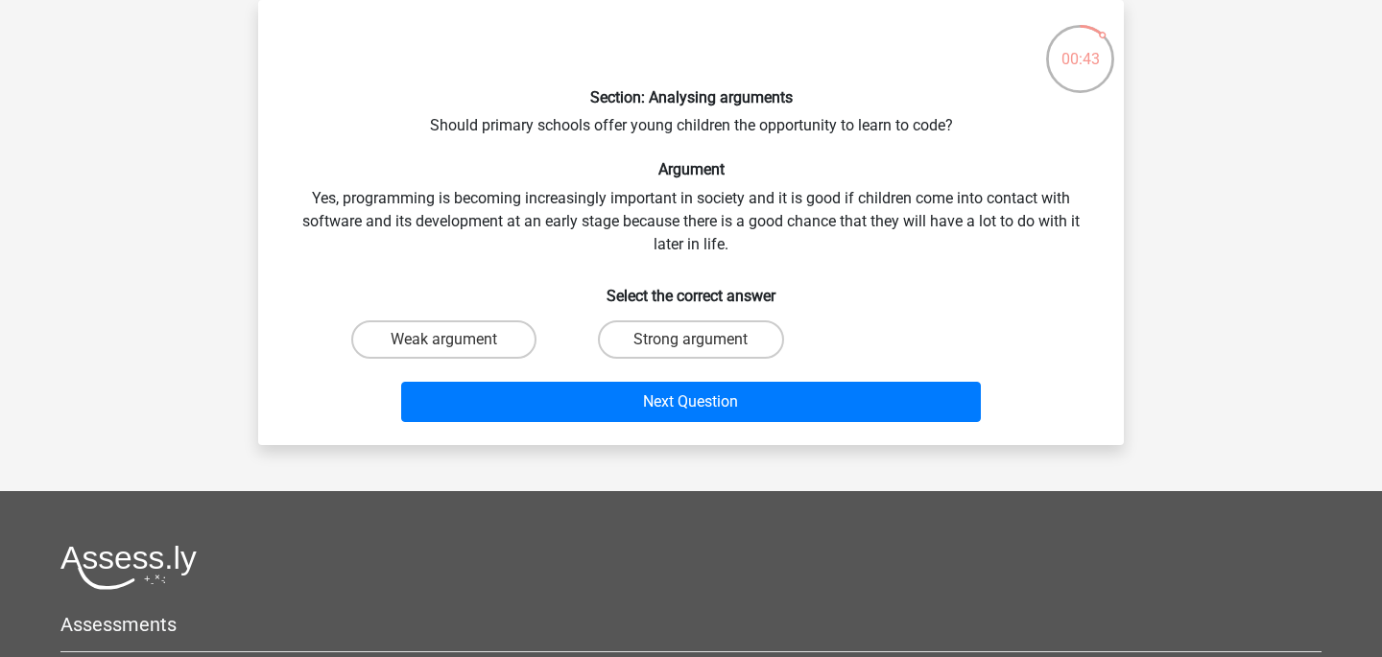
click at [786, 117] on div "Section: Analysing arguments Should primary schools offer young children the op…" at bounding box center [691, 222] width 850 height 415
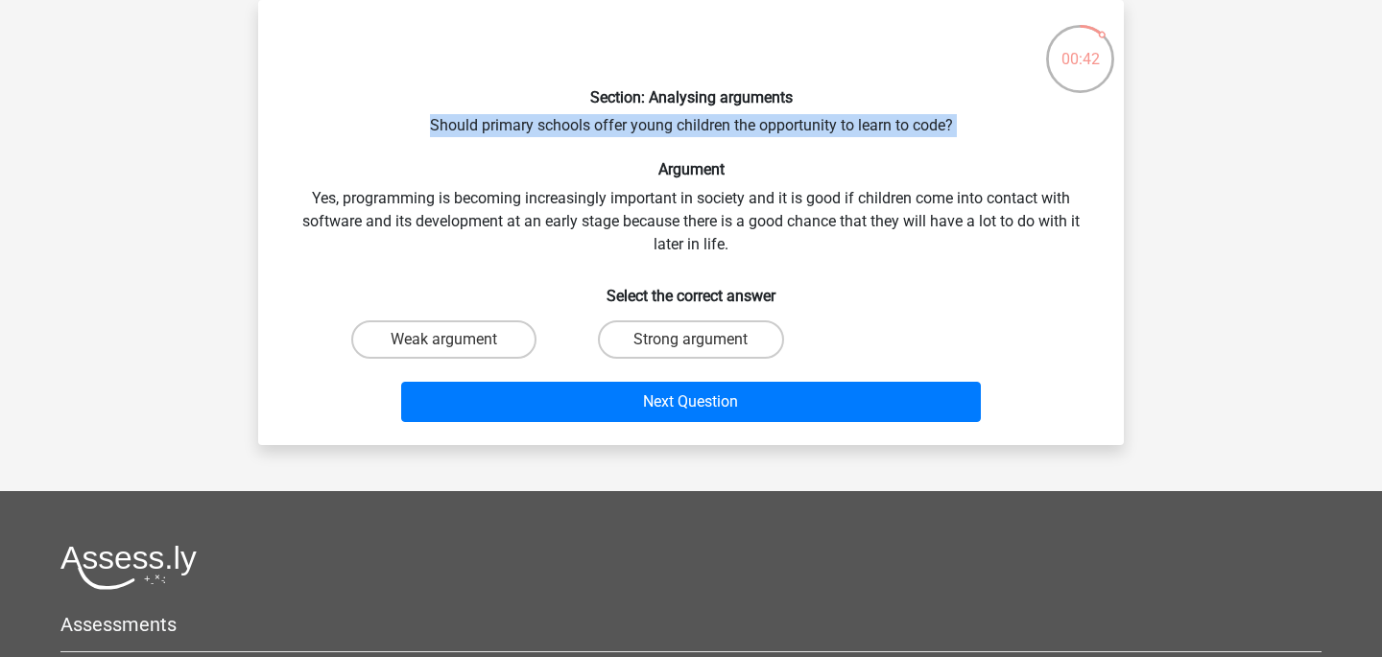
click at [786, 117] on div "Section: Analysing arguments Should primary schools offer young children the op…" at bounding box center [691, 222] width 850 height 415
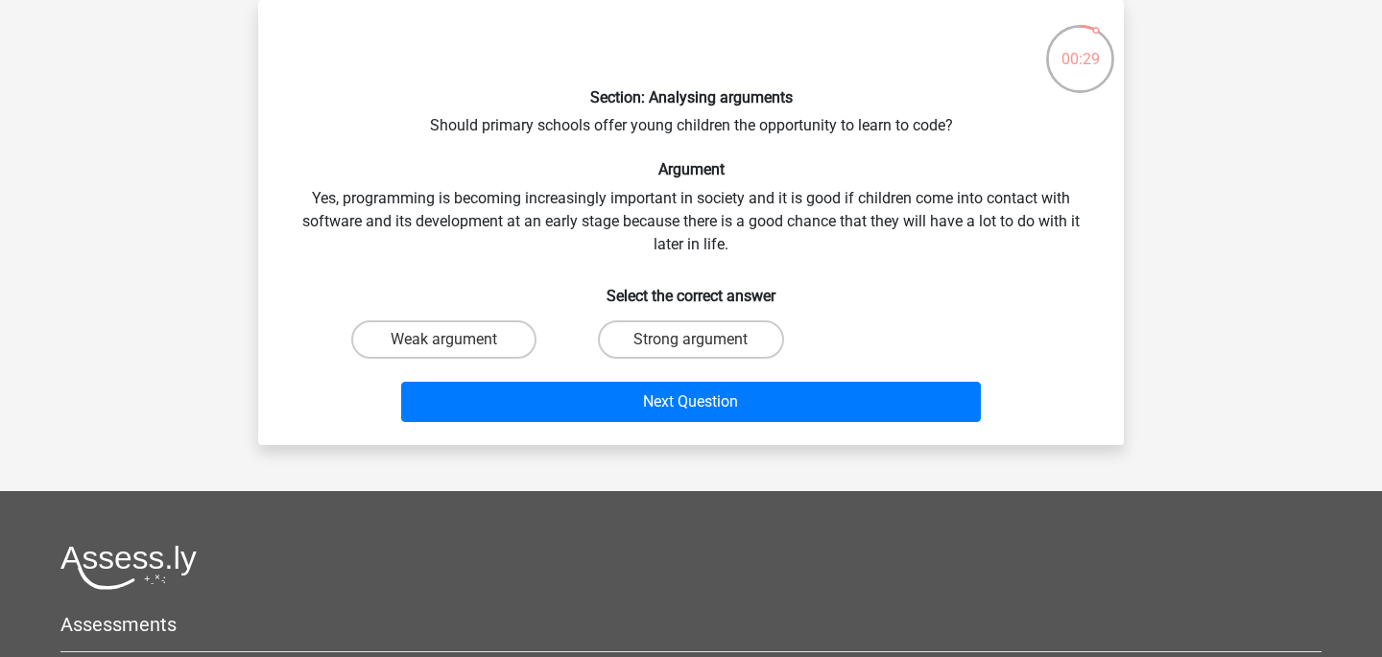
click at [653, 320] on div "Strong argument" at bounding box center [690, 340] width 247 height 54
click at [653, 325] on label "Strong argument" at bounding box center [690, 340] width 185 height 38
click at [691, 340] on input "Strong argument" at bounding box center [697, 346] width 12 height 12
radio input "true"
click at [649, 380] on div "Next Question" at bounding box center [691, 398] width 804 height 63
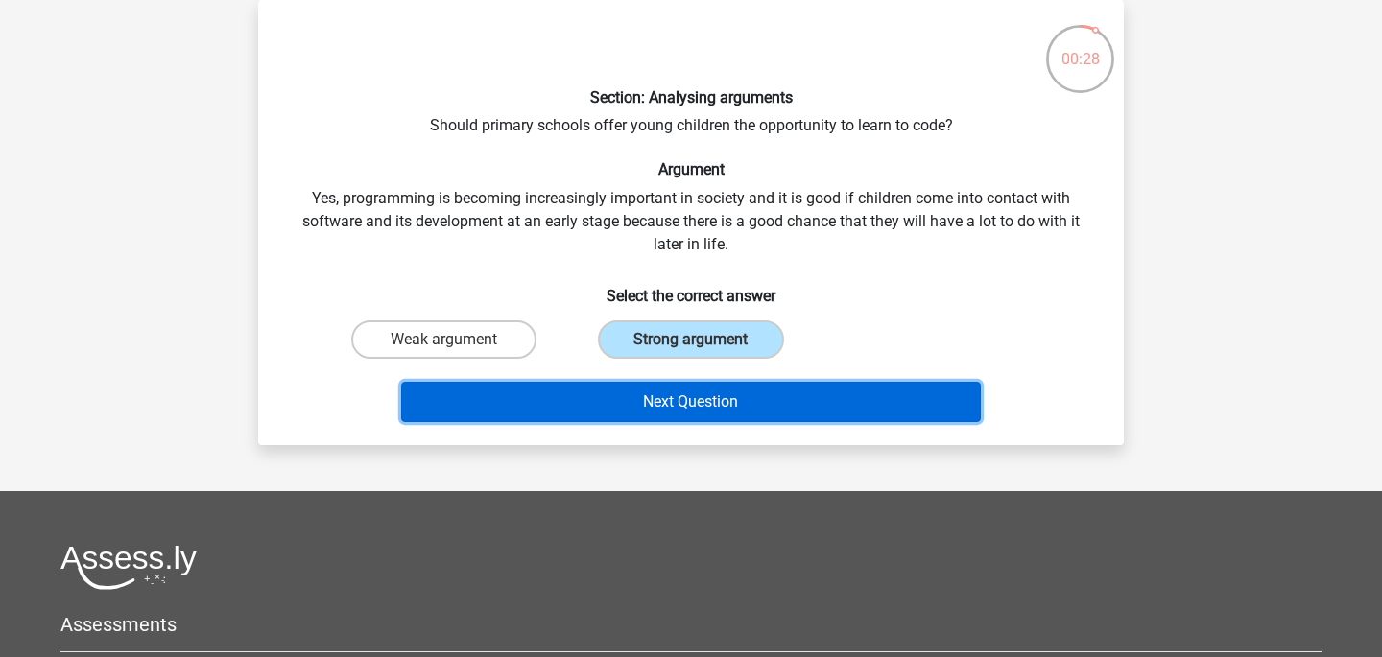
click at [640, 409] on button "Next Question" at bounding box center [691, 402] width 581 height 40
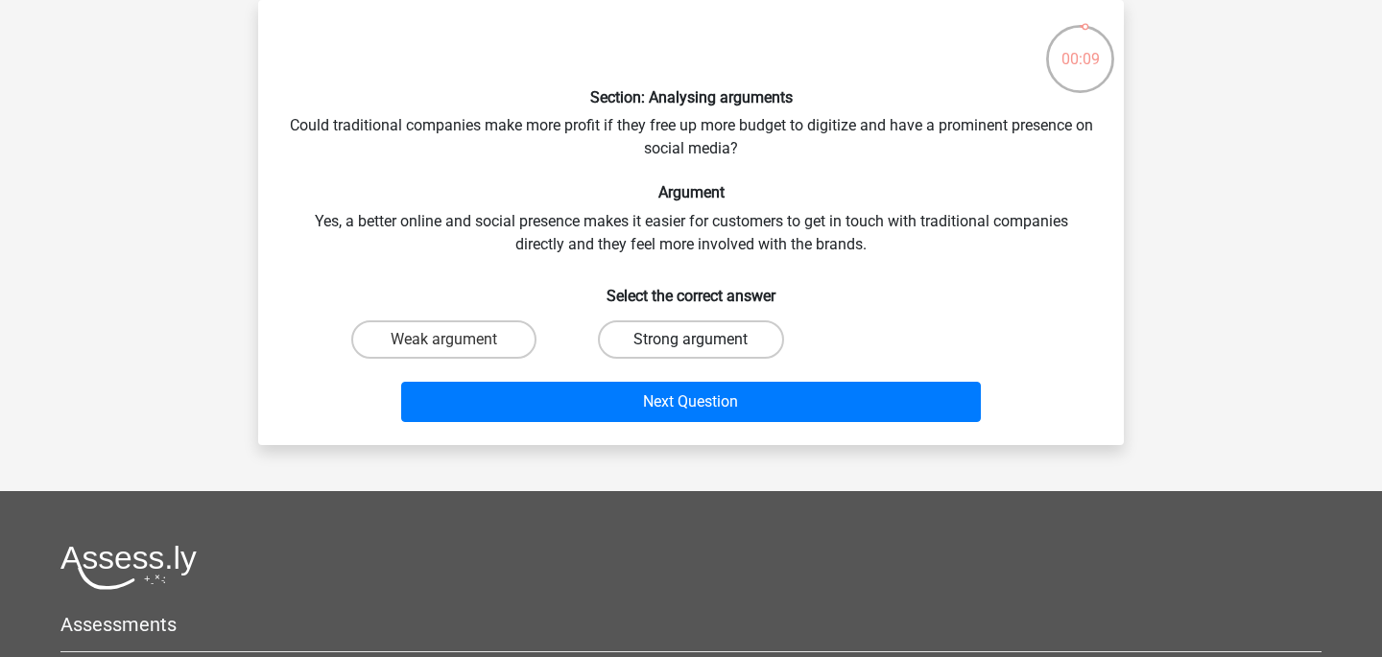
click at [681, 340] on label "Strong argument" at bounding box center [690, 340] width 185 height 38
click at [691, 340] on input "Strong argument" at bounding box center [697, 346] width 12 height 12
radio input "true"
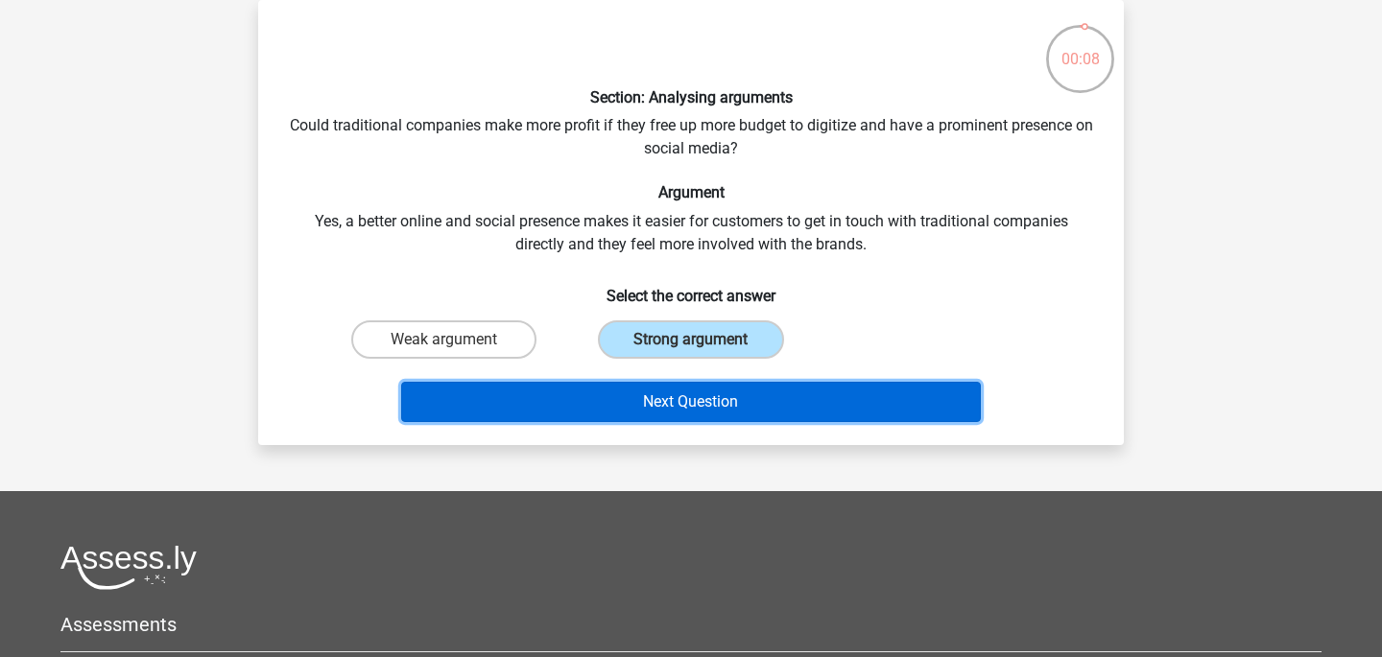
click at [671, 388] on button "Next Question" at bounding box center [691, 402] width 581 height 40
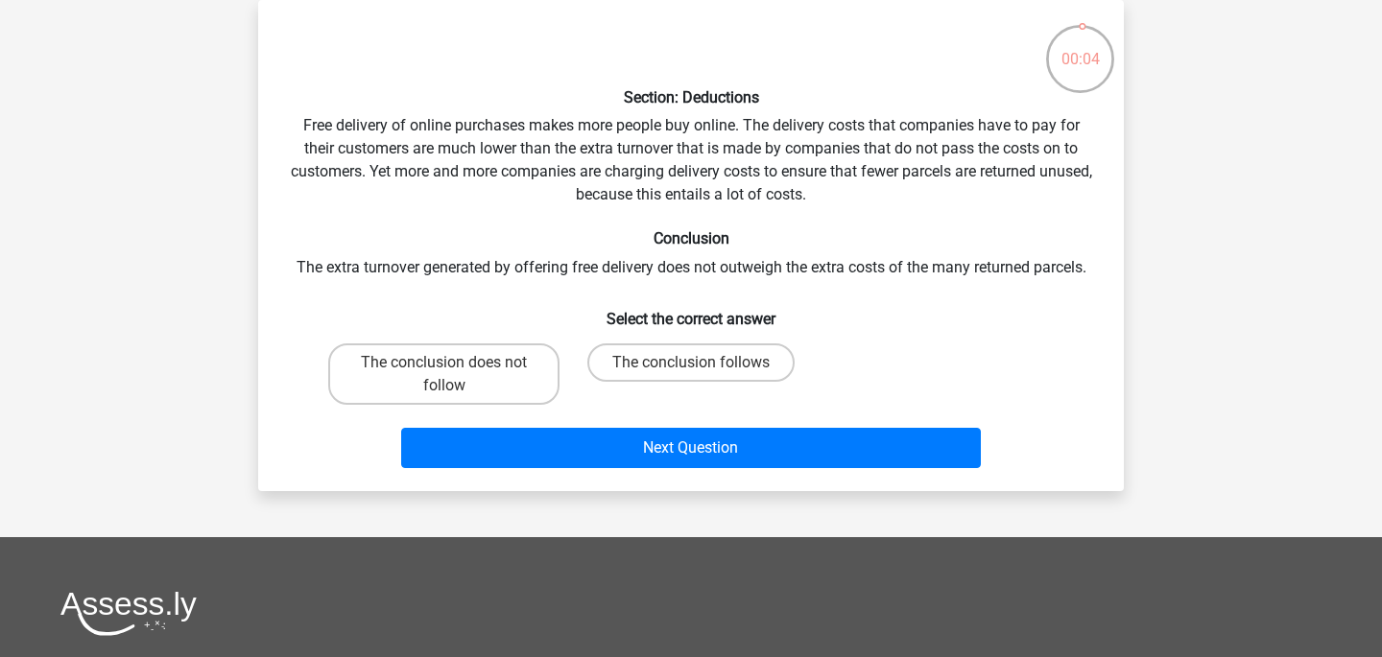
scroll to position [0, 0]
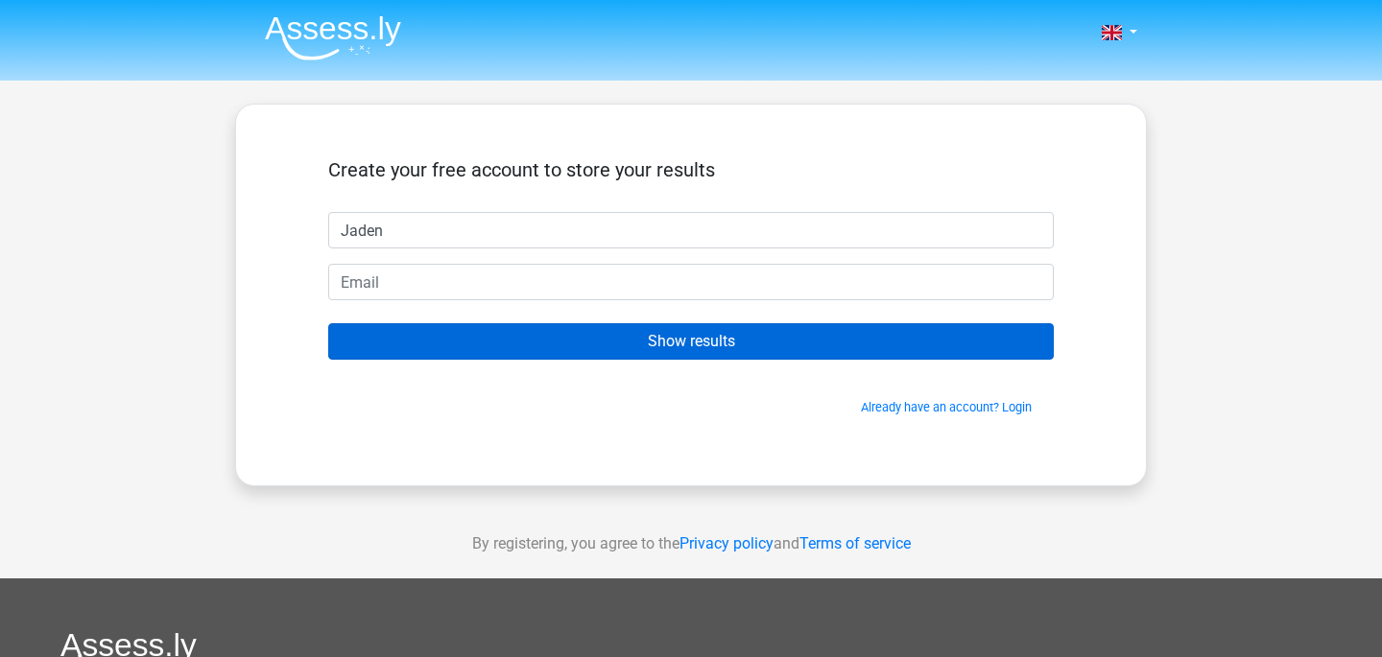
type input "Jaden"
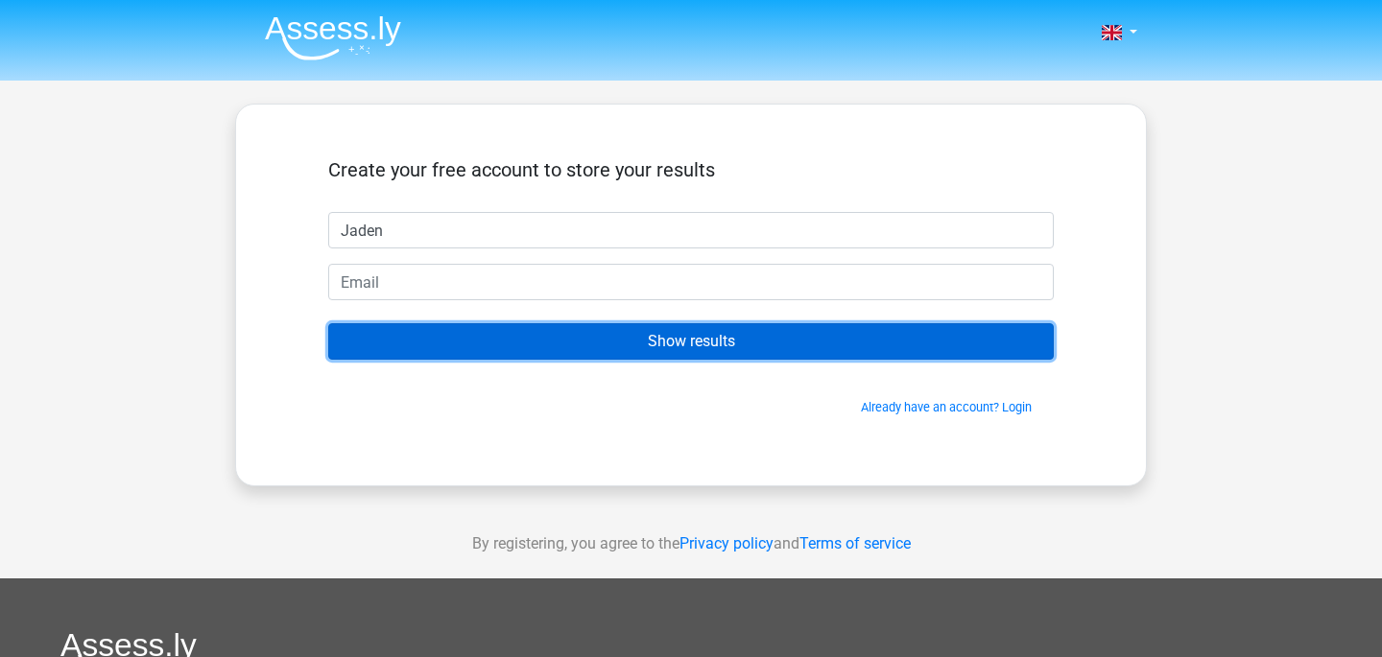
click at [740, 329] on input "Show results" at bounding box center [691, 341] width 726 height 36
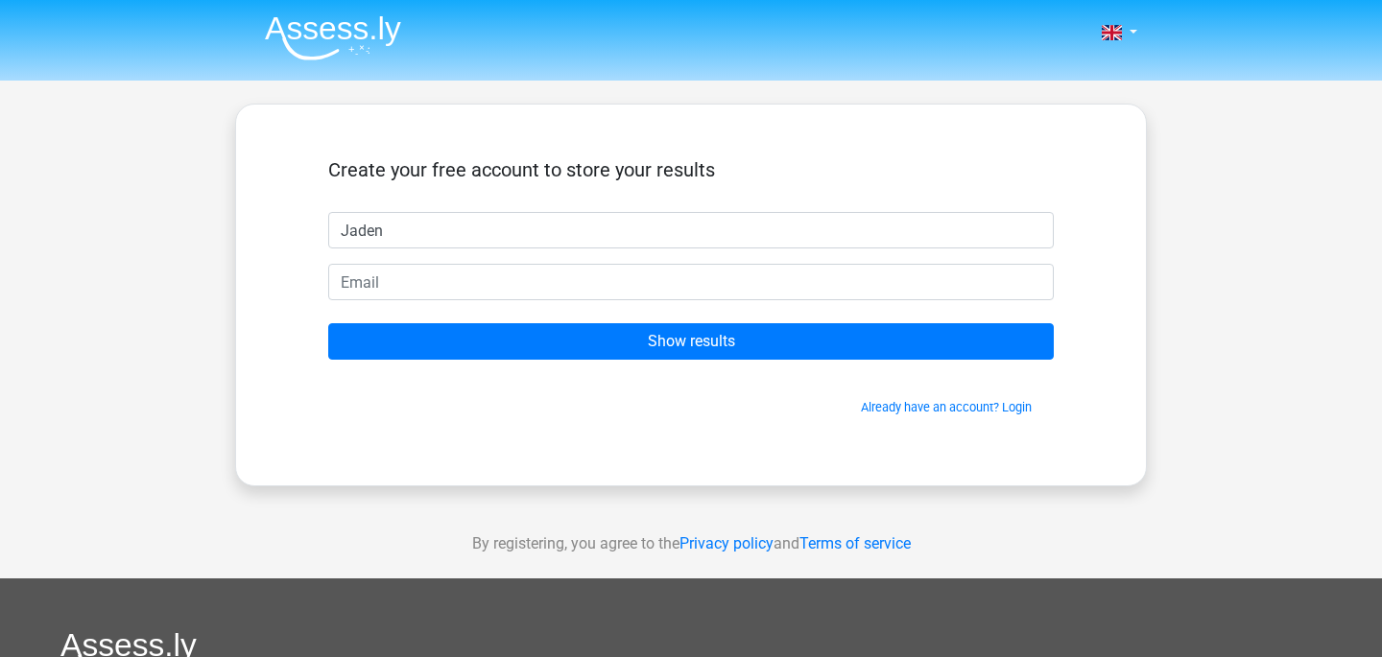
click at [740, 313] on form "Create your free account to store your results Jaden Show results Already have …" at bounding box center [691, 287] width 726 height 258
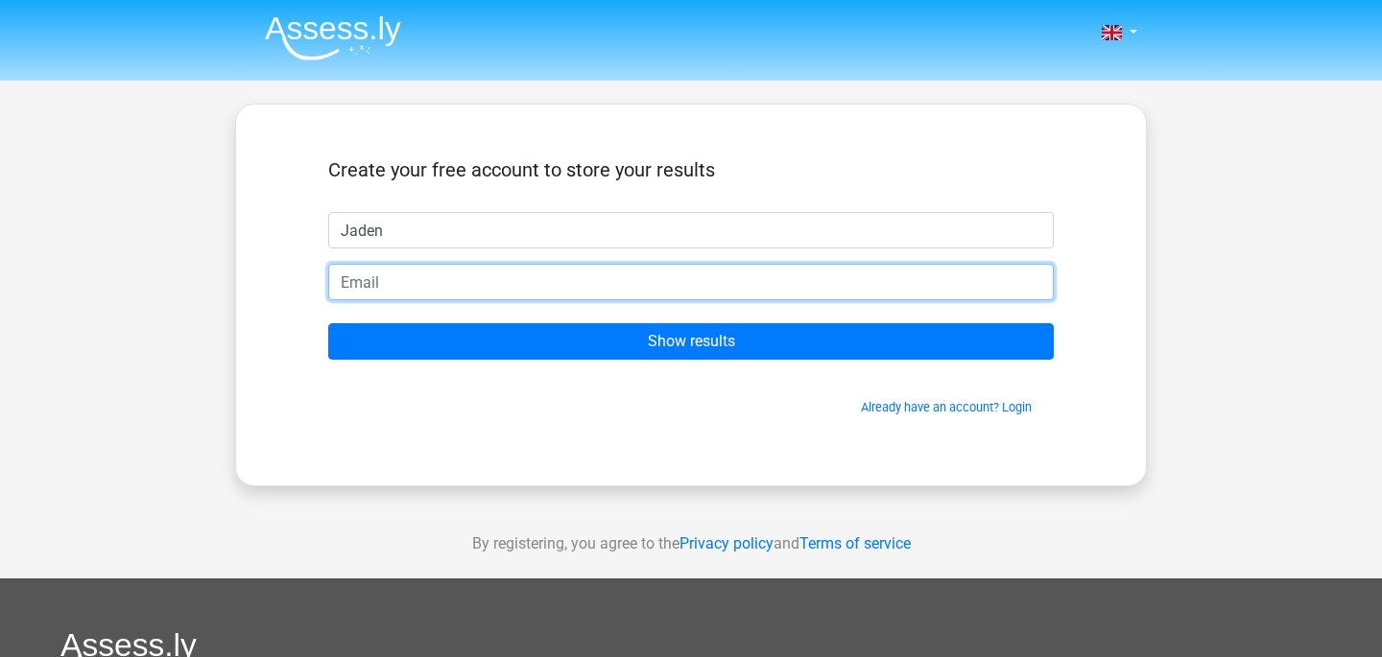
click at [748, 294] on input "email" at bounding box center [691, 282] width 726 height 36
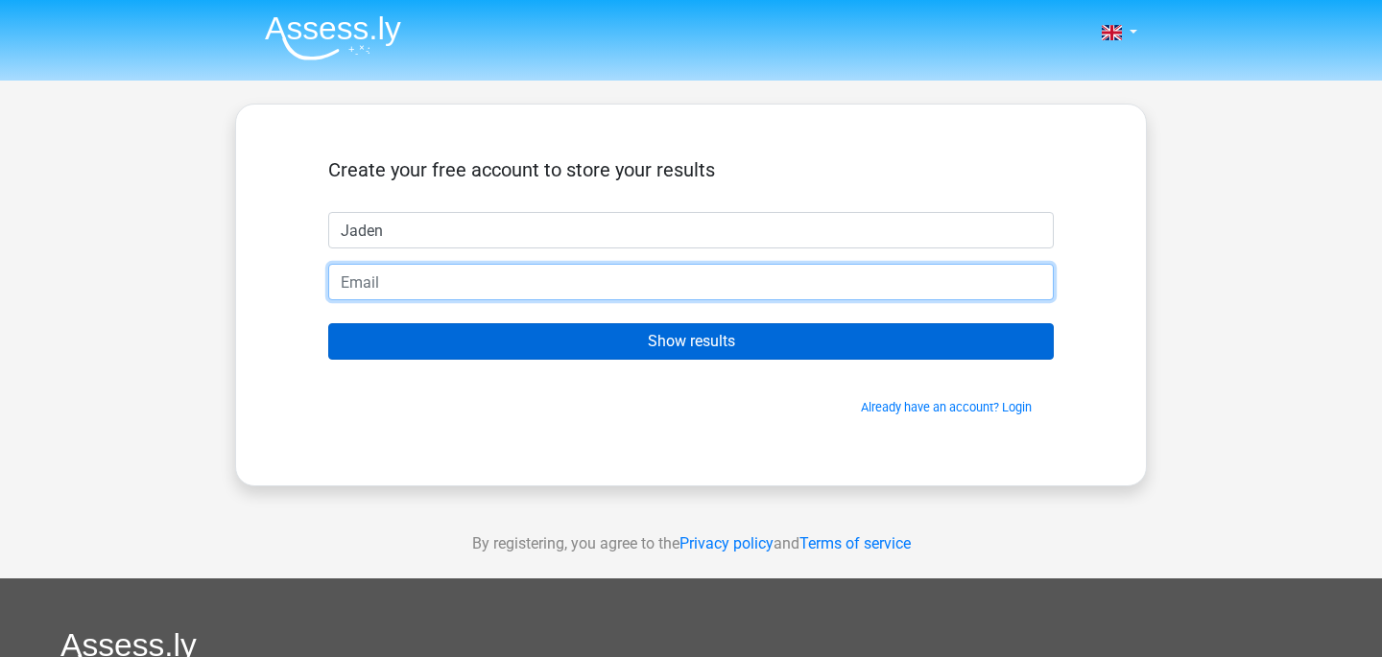
type input "[EMAIL_ADDRESS][DOMAIN_NAME]"
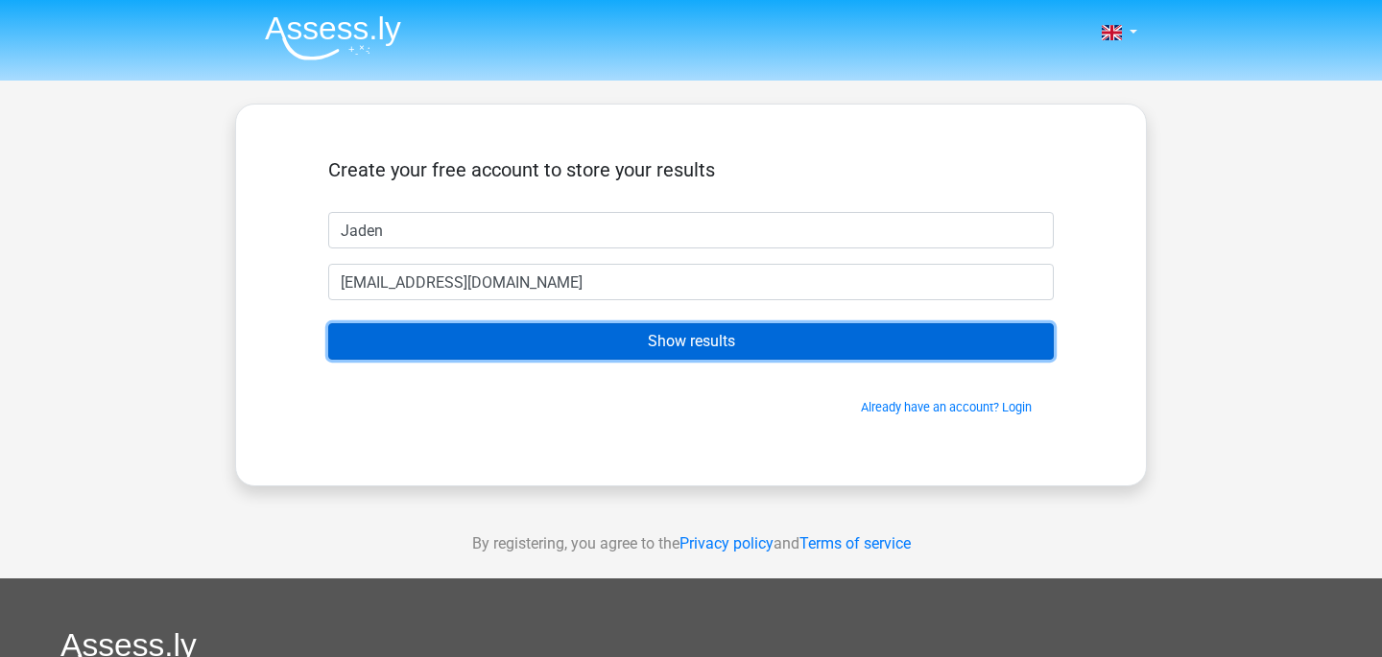
click at [583, 345] on input "Show results" at bounding box center [691, 341] width 726 height 36
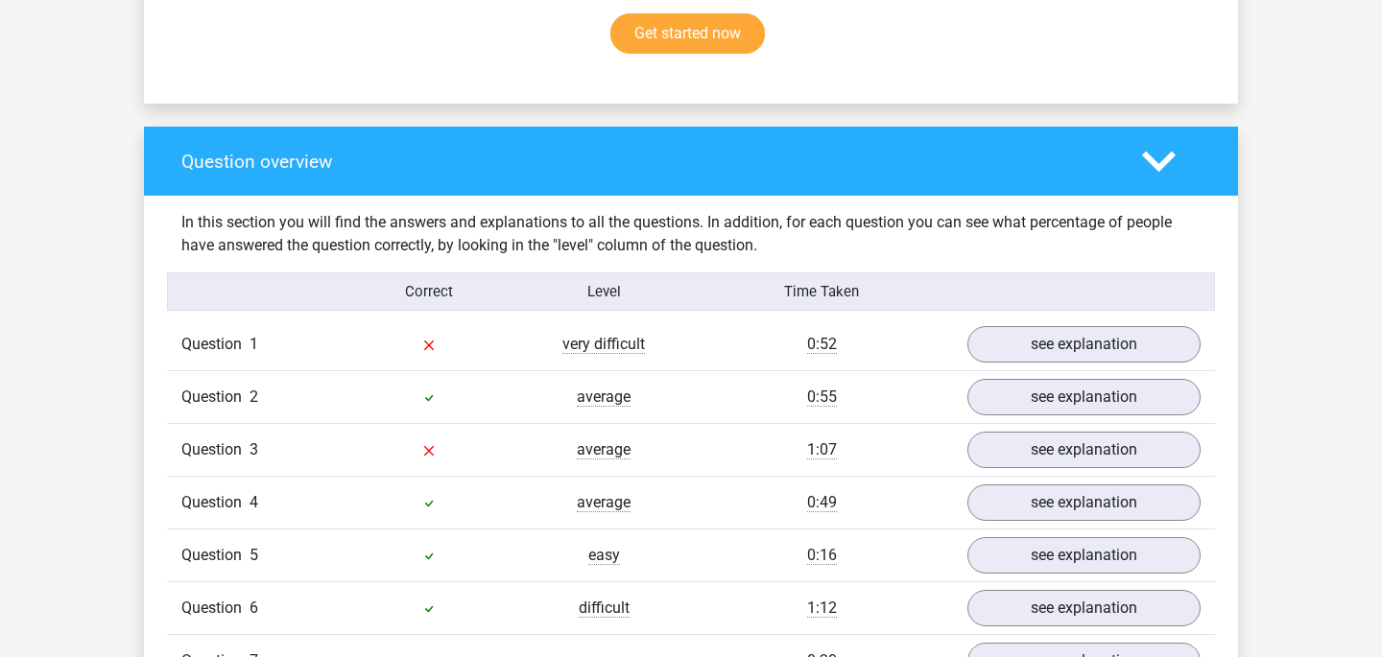
scroll to position [1310, 0]
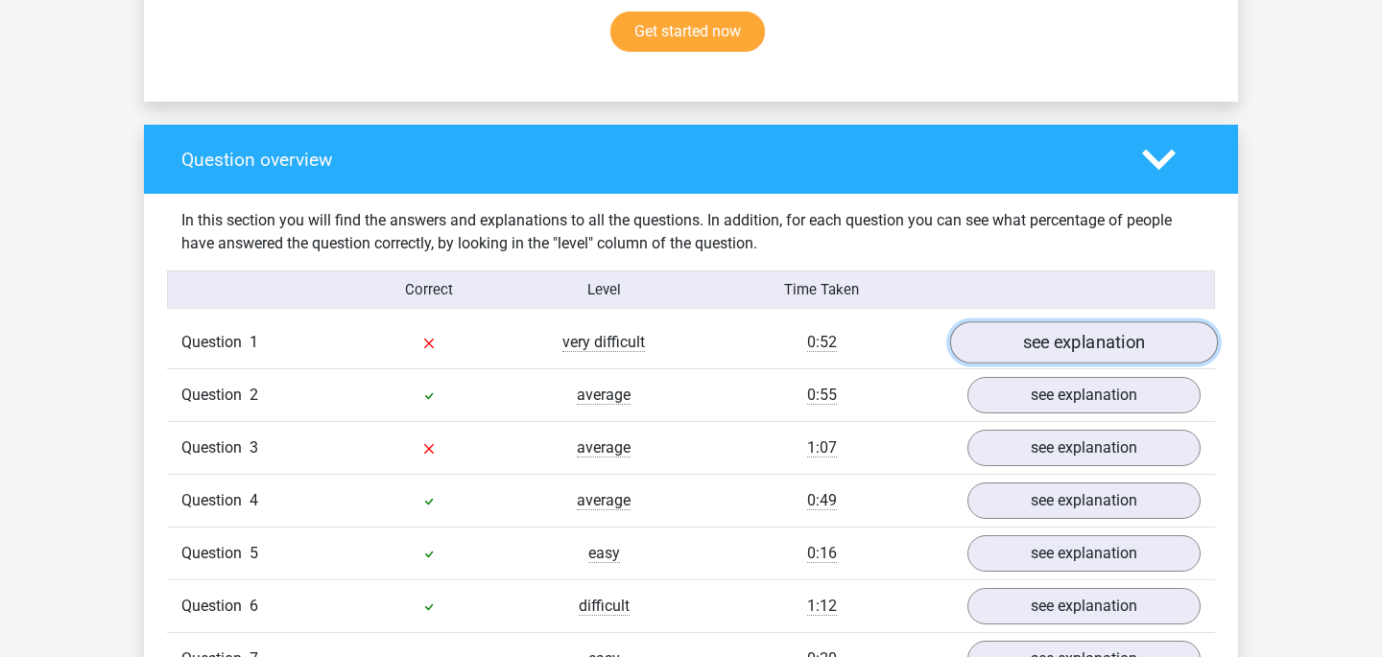
click at [1145, 336] on link "see explanation" at bounding box center [1084, 343] width 268 height 42
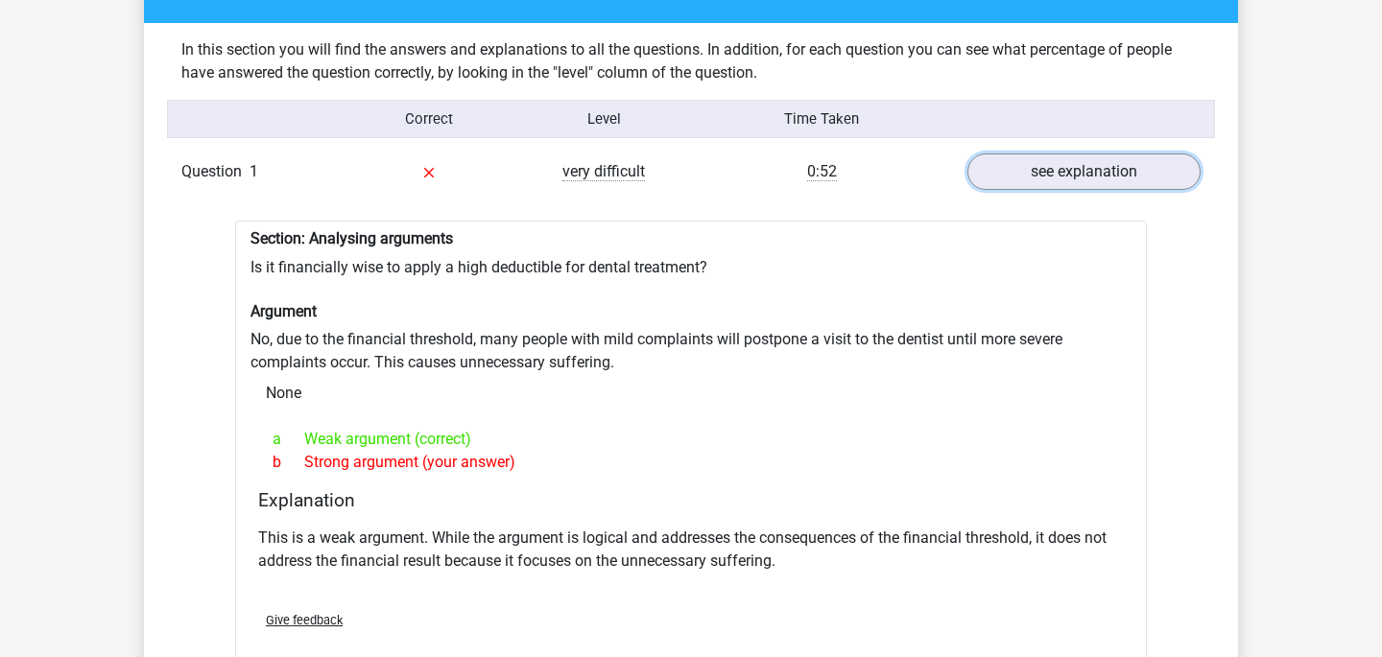
scroll to position [1475, 0]
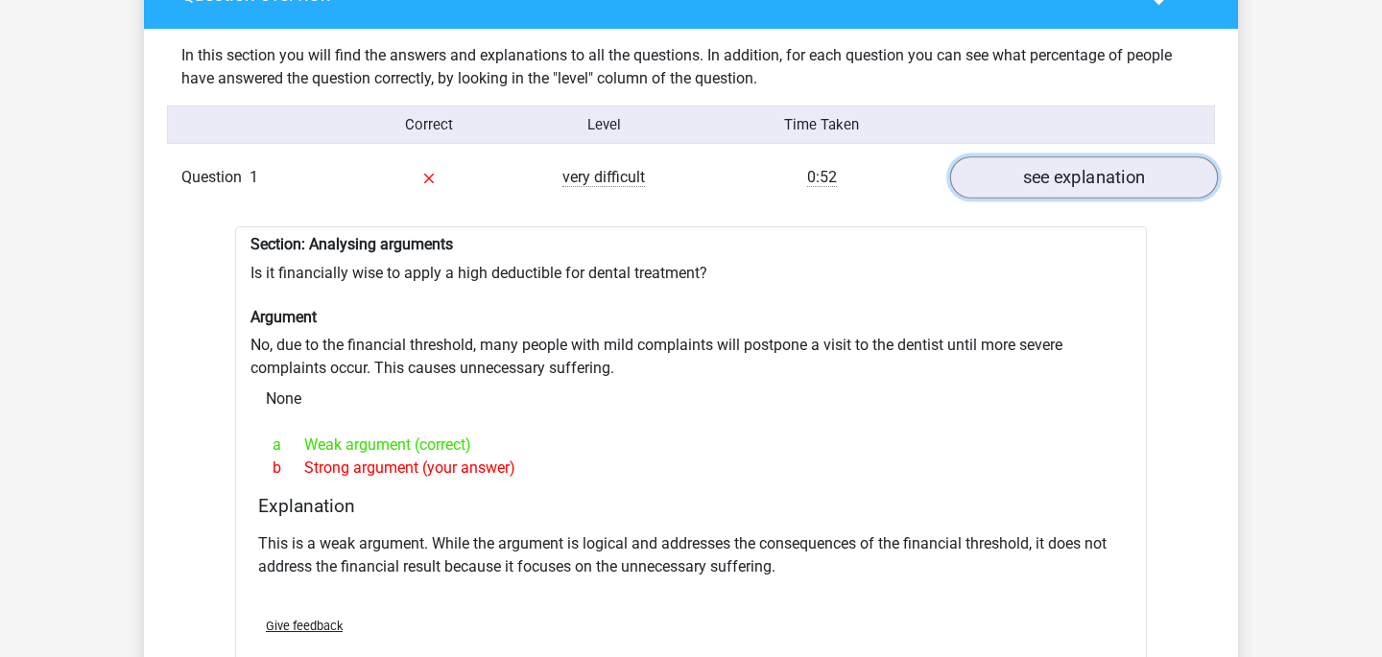
click at [1054, 168] on link "see explanation" at bounding box center [1084, 178] width 268 height 42
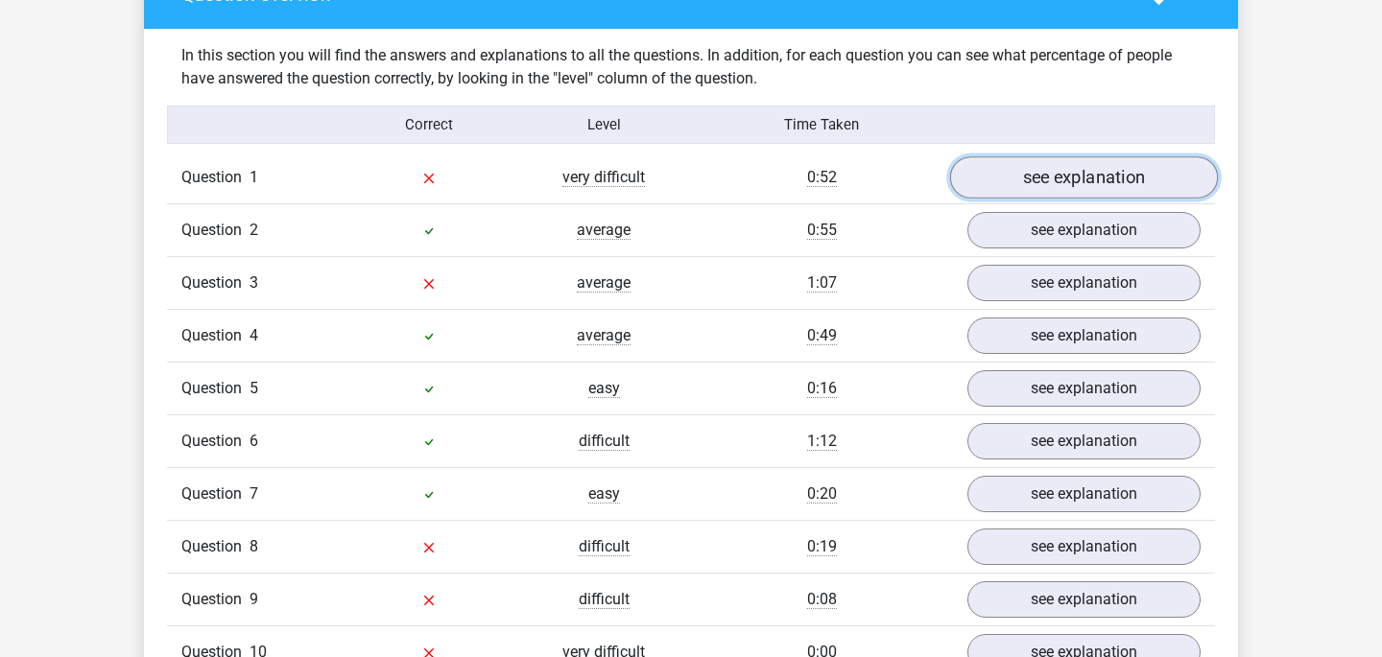
click at [1051, 168] on link "see explanation" at bounding box center [1084, 178] width 268 height 42
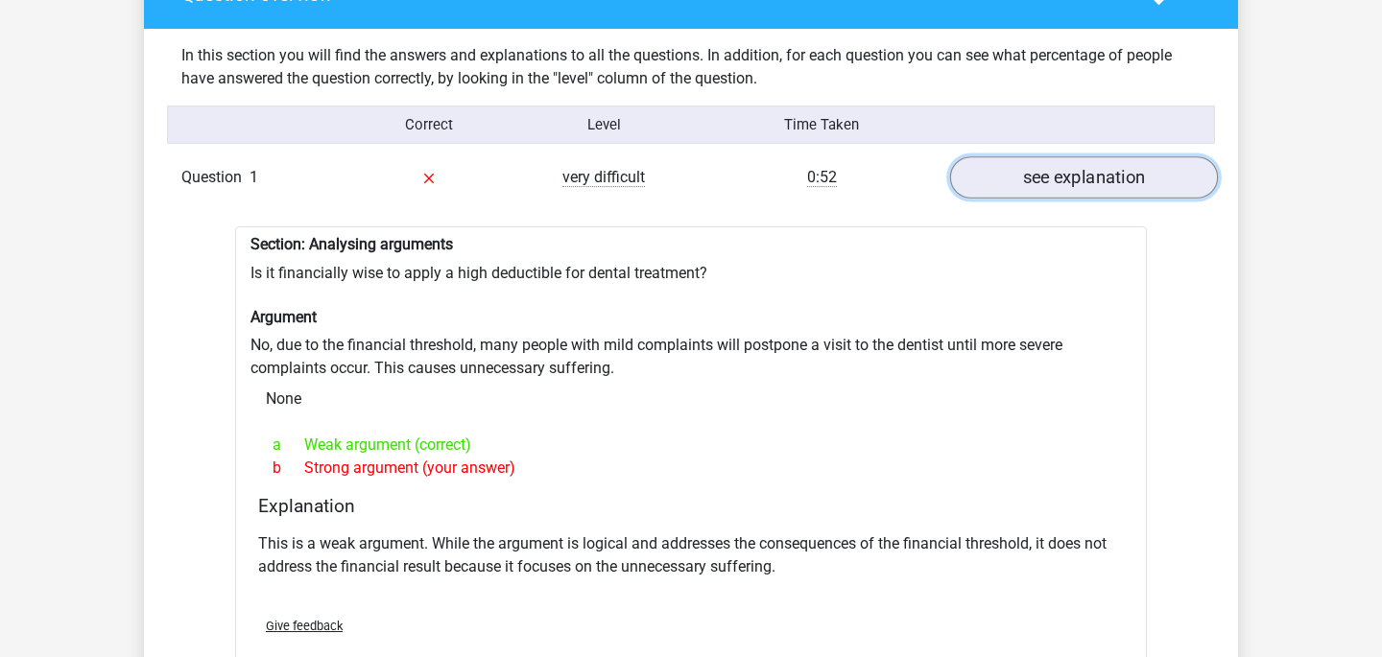
click at [1051, 168] on link "see explanation" at bounding box center [1084, 178] width 268 height 42
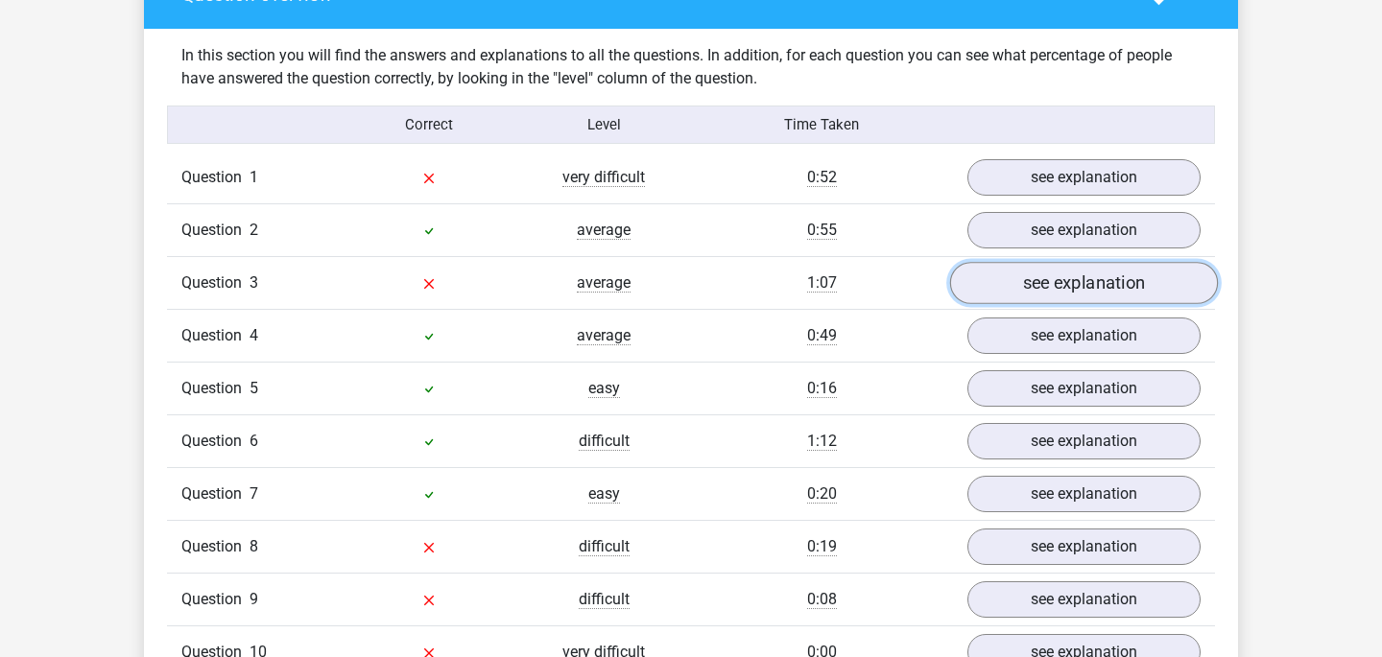
click at [1077, 279] on link "see explanation" at bounding box center [1084, 284] width 268 height 42
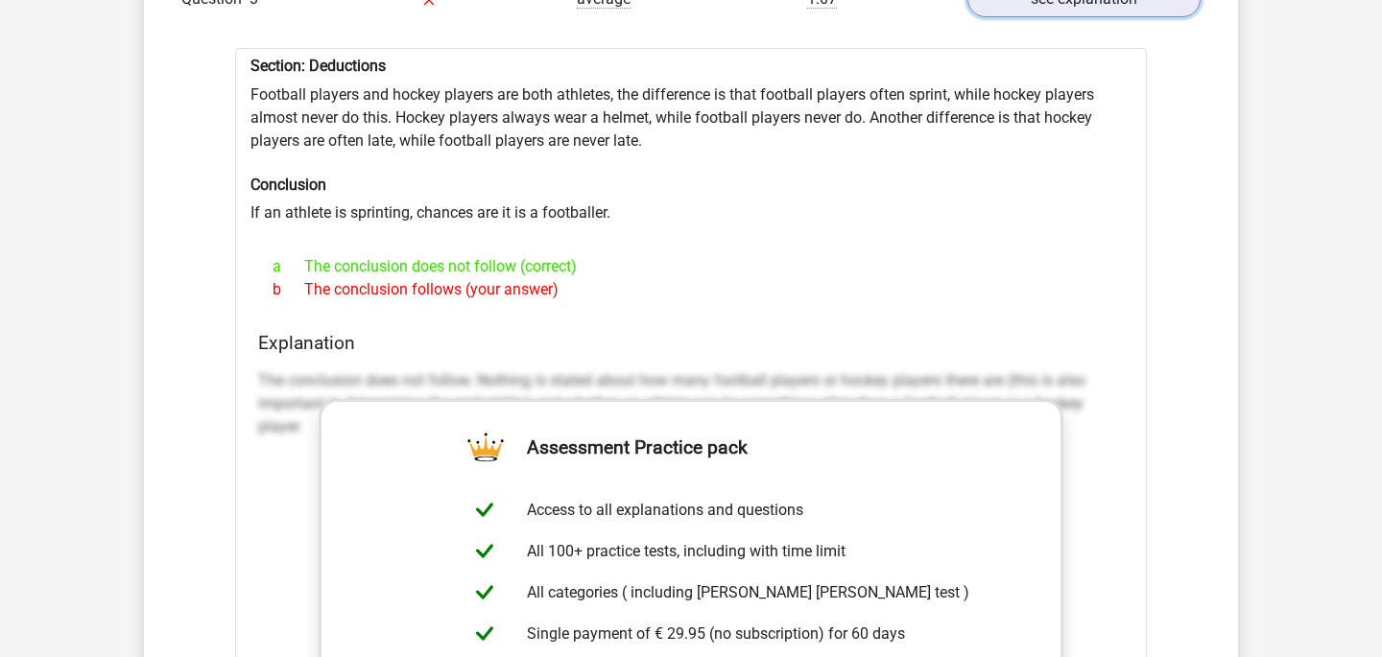
scroll to position [1587, 0]
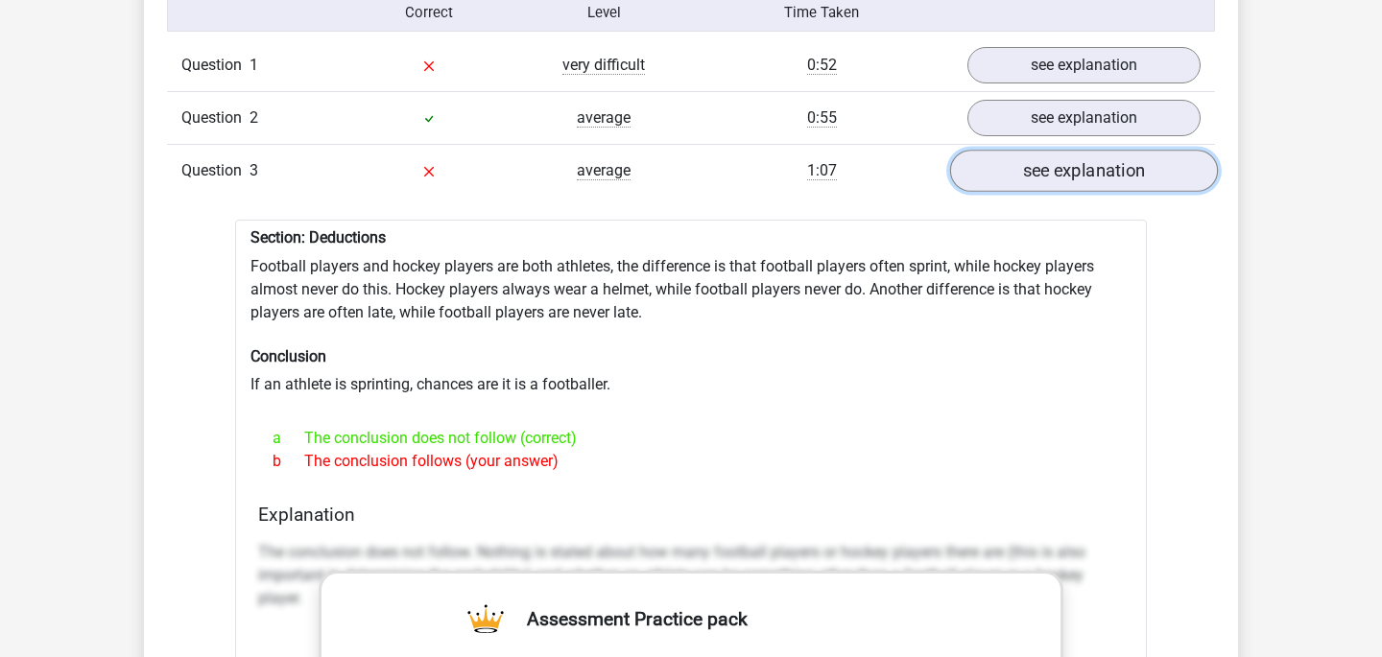
click at [1068, 165] on link "see explanation" at bounding box center [1084, 172] width 268 height 42
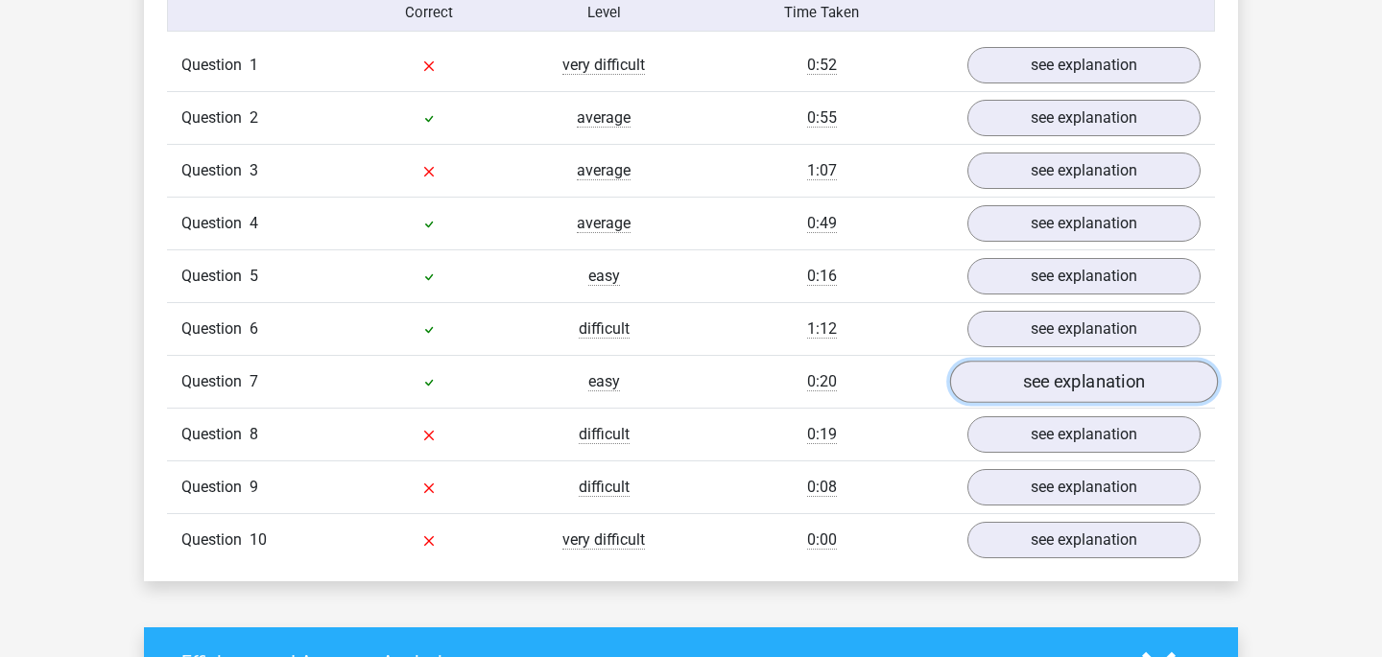
click at [1057, 372] on link "see explanation" at bounding box center [1084, 383] width 268 height 42
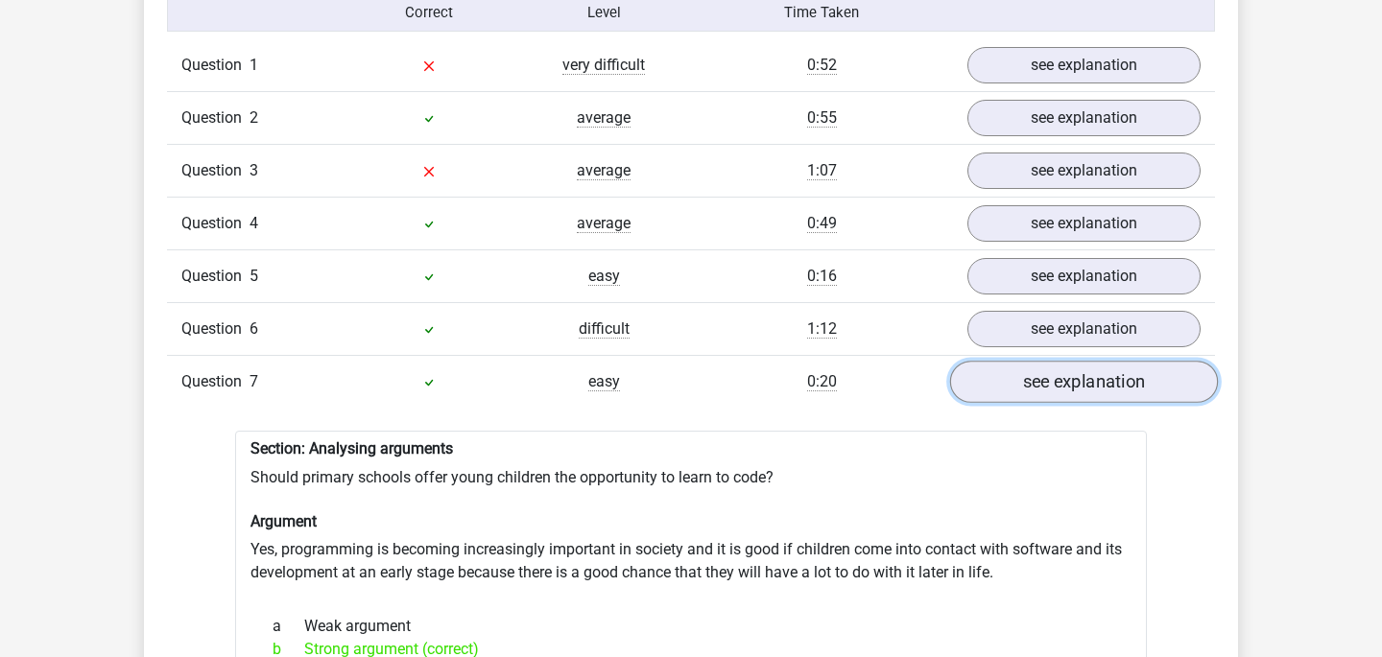
click at [1057, 372] on link "see explanation" at bounding box center [1084, 383] width 268 height 42
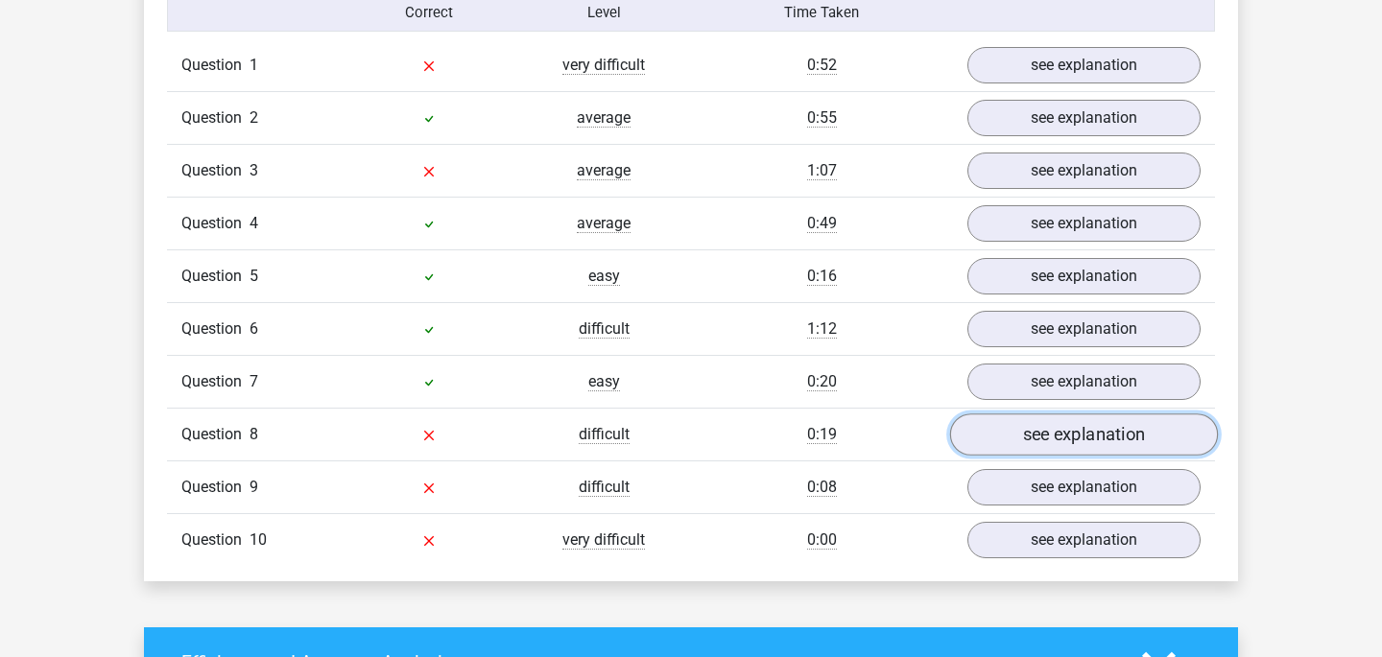
click at [1035, 430] on link "see explanation" at bounding box center [1084, 436] width 268 height 42
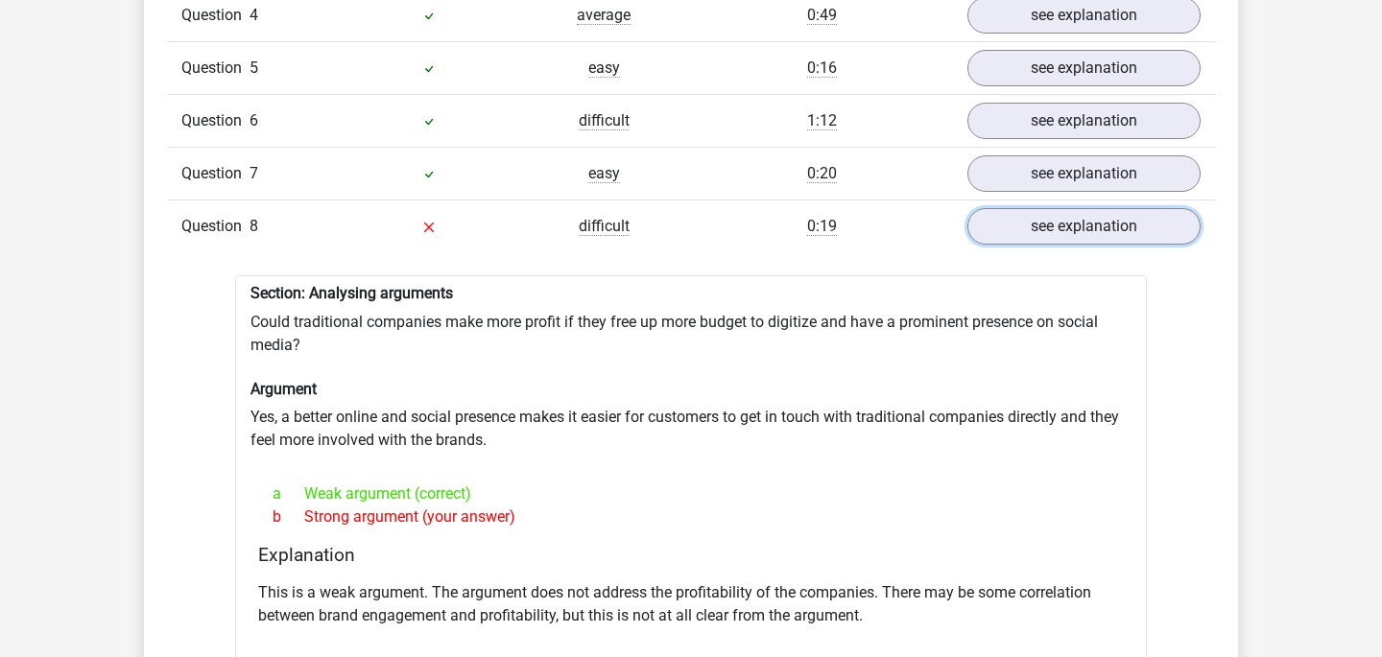
scroll to position [1792, 0]
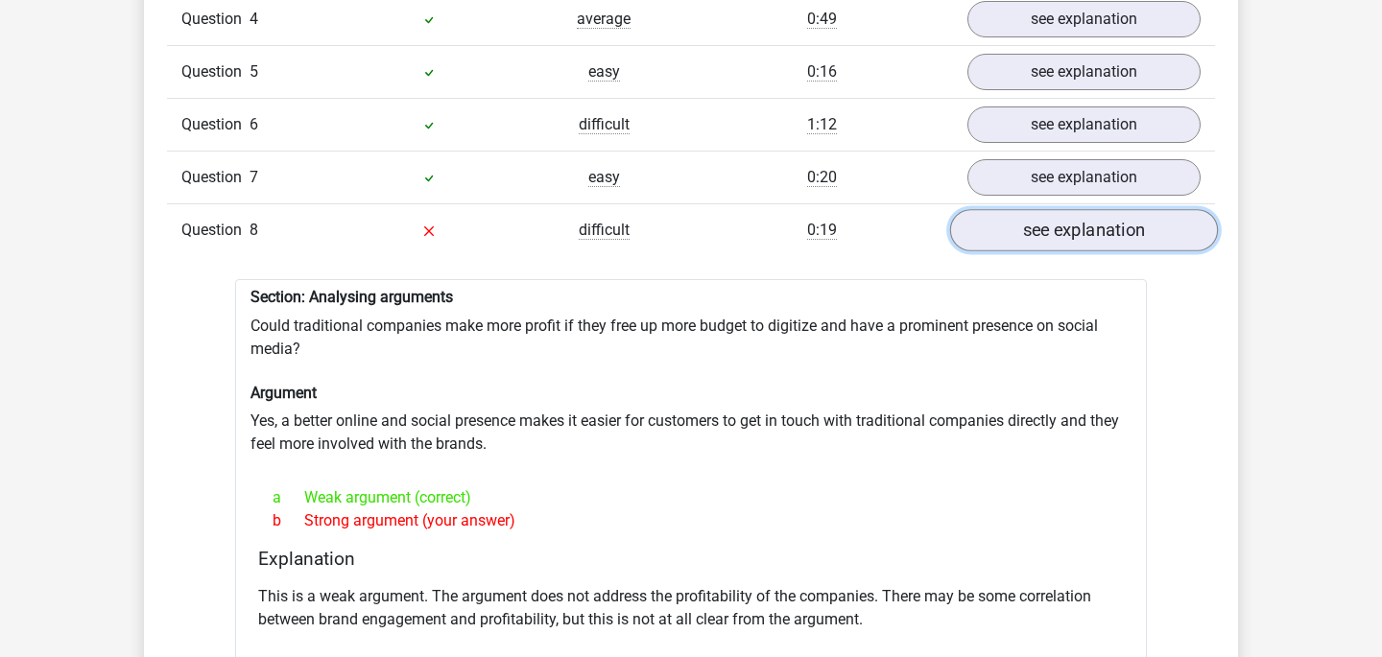
click at [1065, 222] on link "see explanation" at bounding box center [1084, 231] width 268 height 42
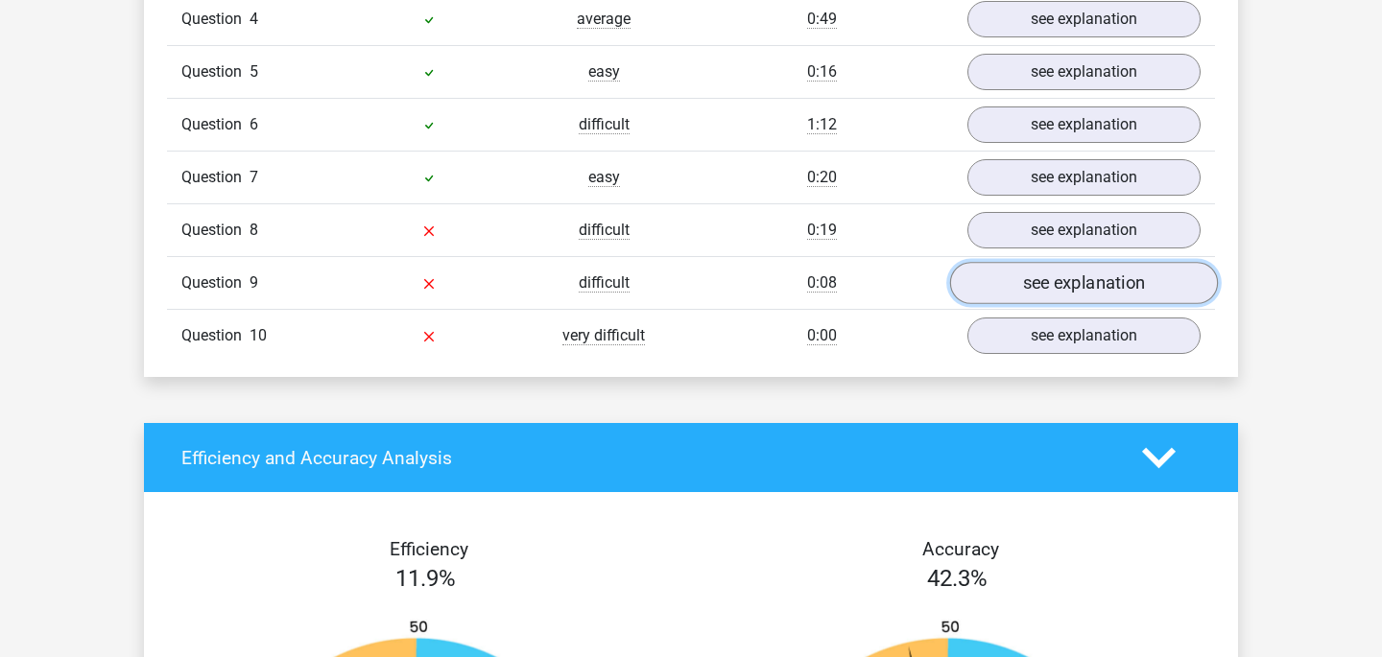
click at [1045, 267] on link "see explanation" at bounding box center [1084, 284] width 268 height 42
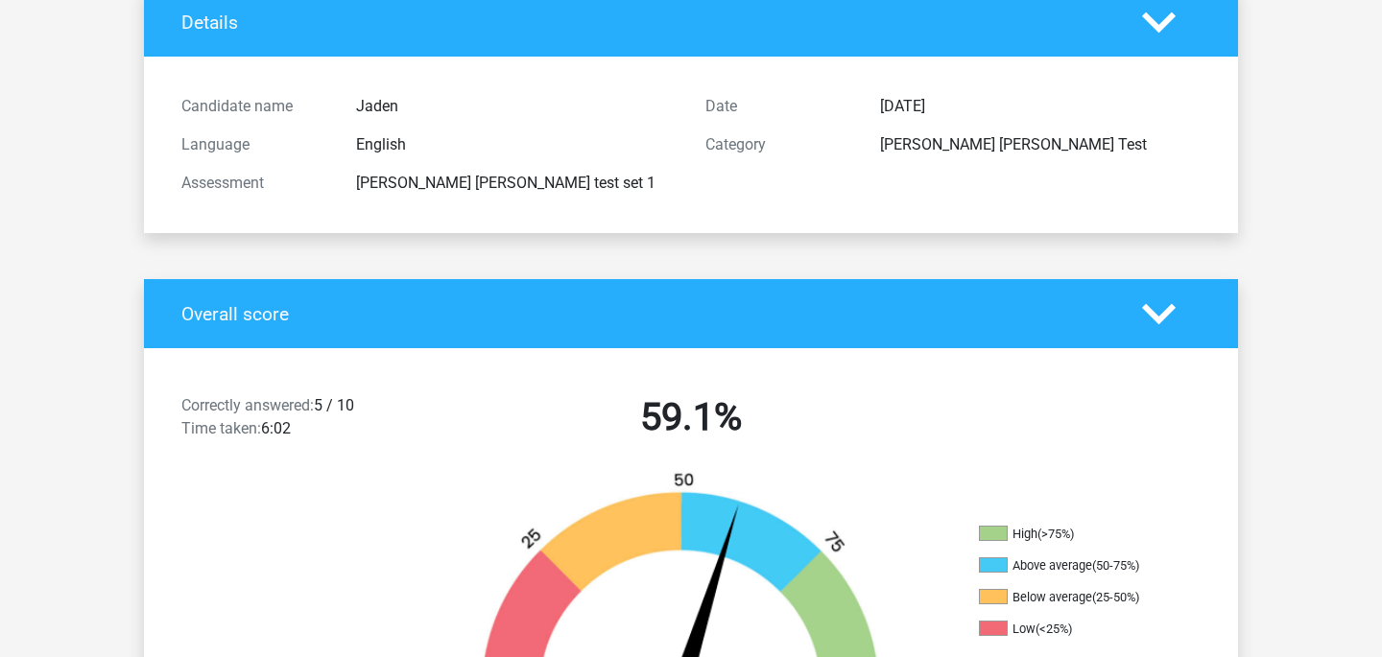
scroll to position [0, 0]
